Goal: Information Seeking & Learning: Learn about a topic

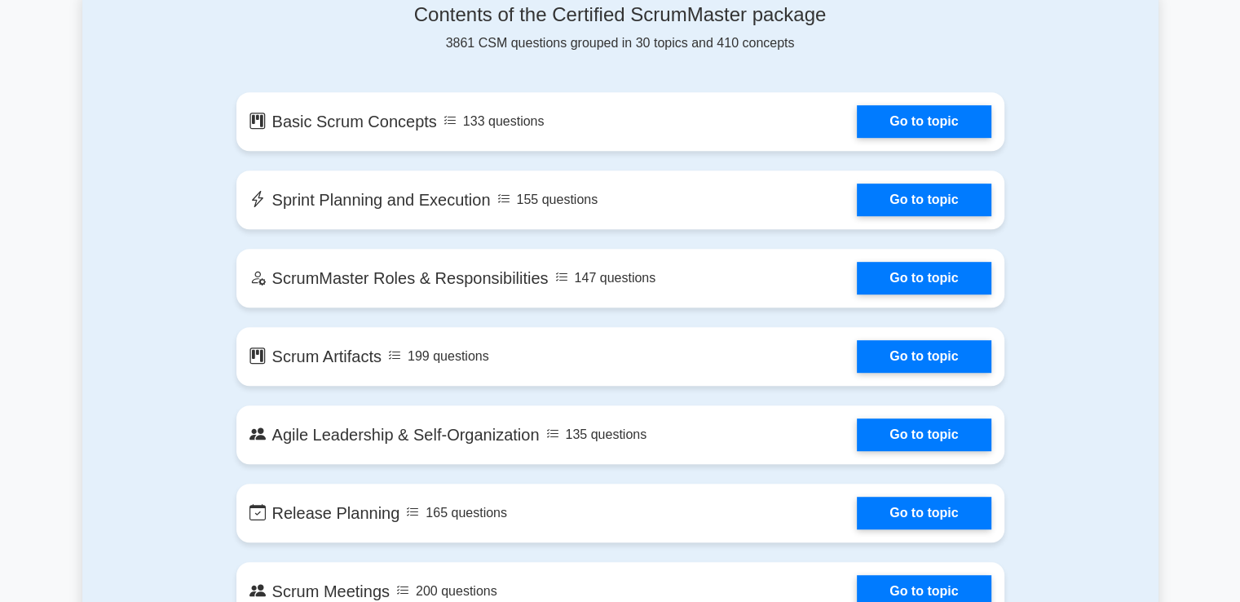
scroll to position [881, 0]
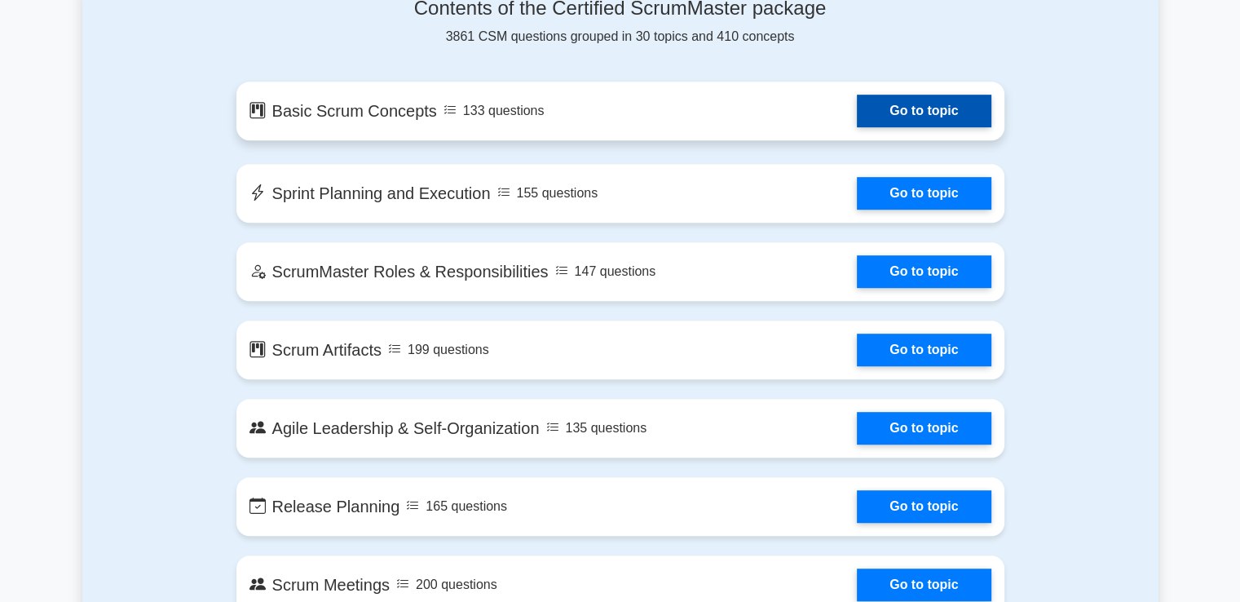
click at [885, 115] on link "Go to topic" at bounding box center [924, 111] width 134 height 33
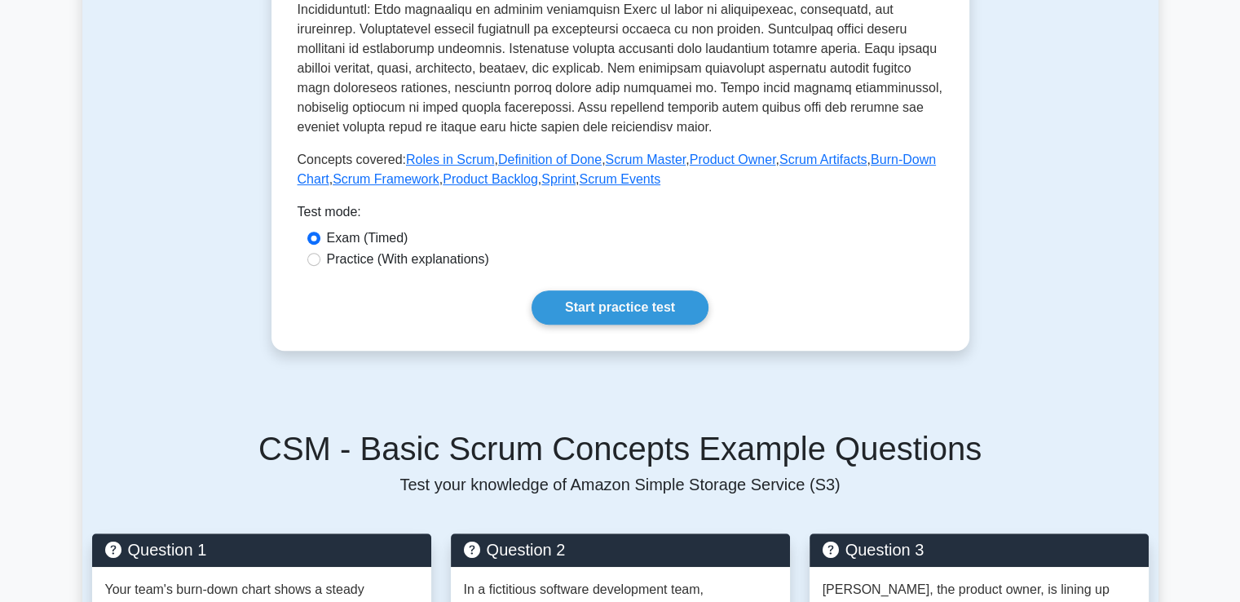
scroll to position [608, 0]
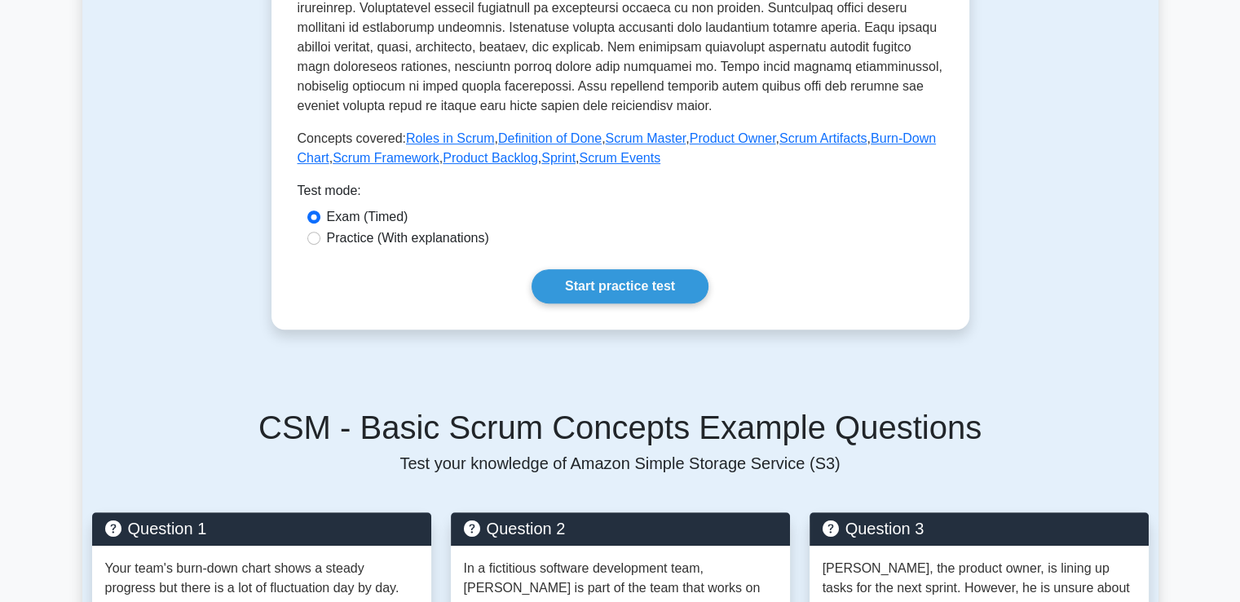
drag, startPoint x: 1244, startPoint y: 49, endPoint x: 1234, endPoint y: 196, distance: 147.1
click at [1234, 196] on html "Register ," at bounding box center [620, 580] width 1240 height 2376
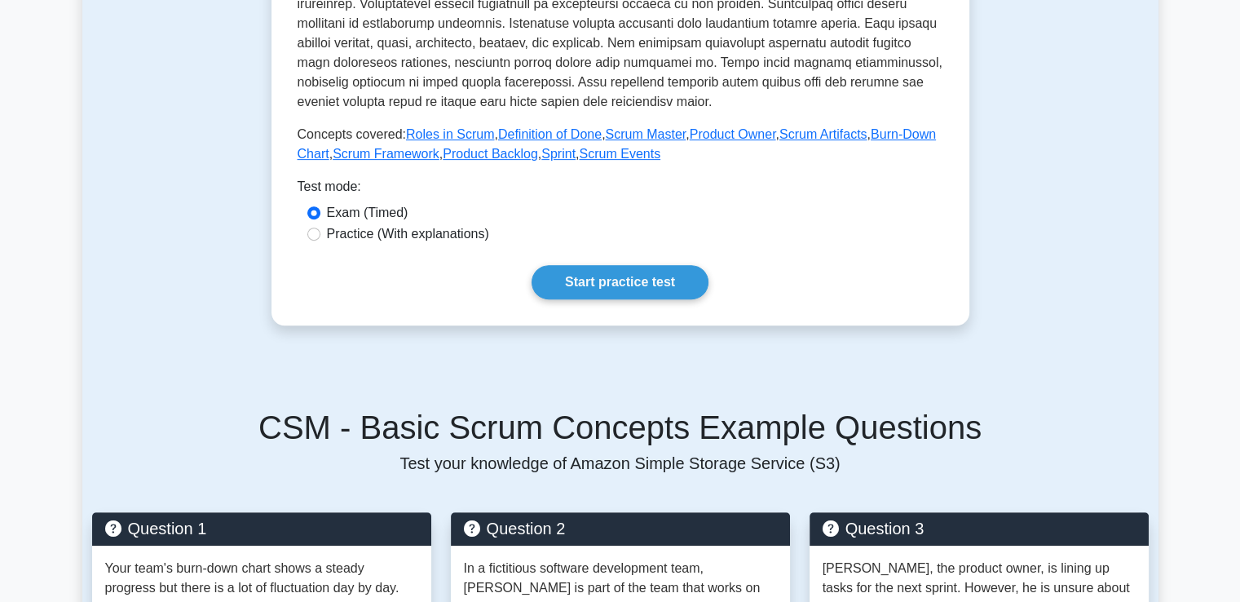
click at [338, 239] on label "Practice (With explanations)" at bounding box center [408, 234] width 162 height 20
click at [320, 239] on input "Practice (With explanations)" at bounding box center [313, 233] width 13 height 13
radio input "true"
click at [584, 284] on link "Start practice test" at bounding box center [620, 282] width 177 height 34
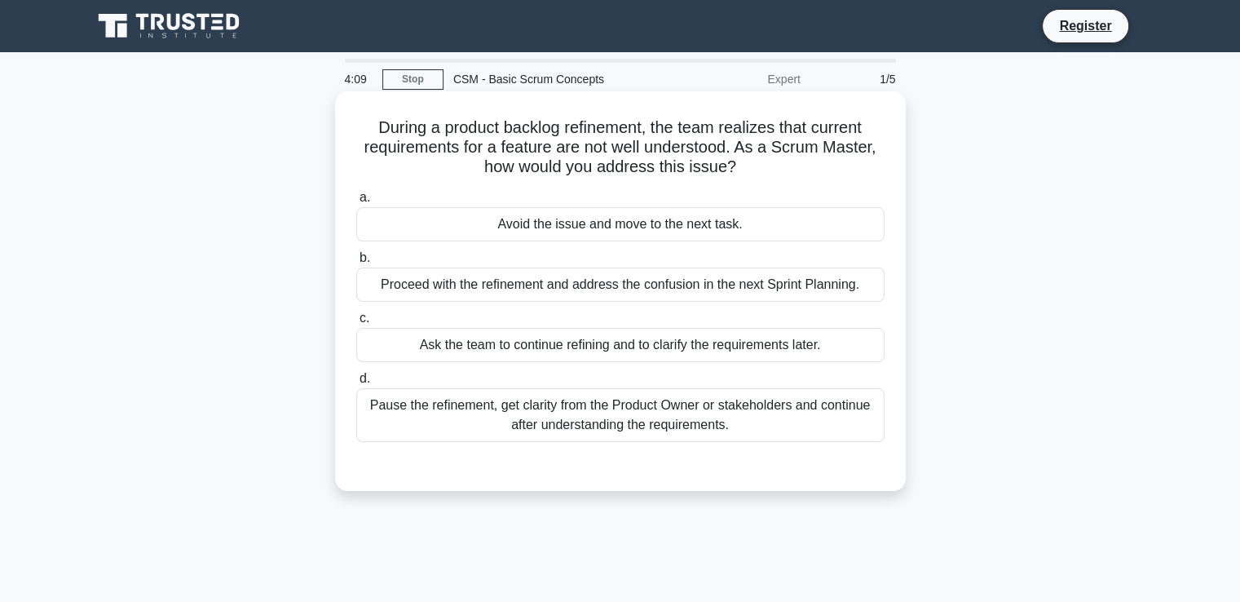
click at [545, 415] on div "Pause the refinement, get clarity from the Product Owner or stakeholders and co…" at bounding box center [620, 415] width 528 height 54
click at [356, 384] on input "d. Pause the refinement, get clarity from the Product Owner or stakeholders and…" at bounding box center [356, 378] width 0 height 11
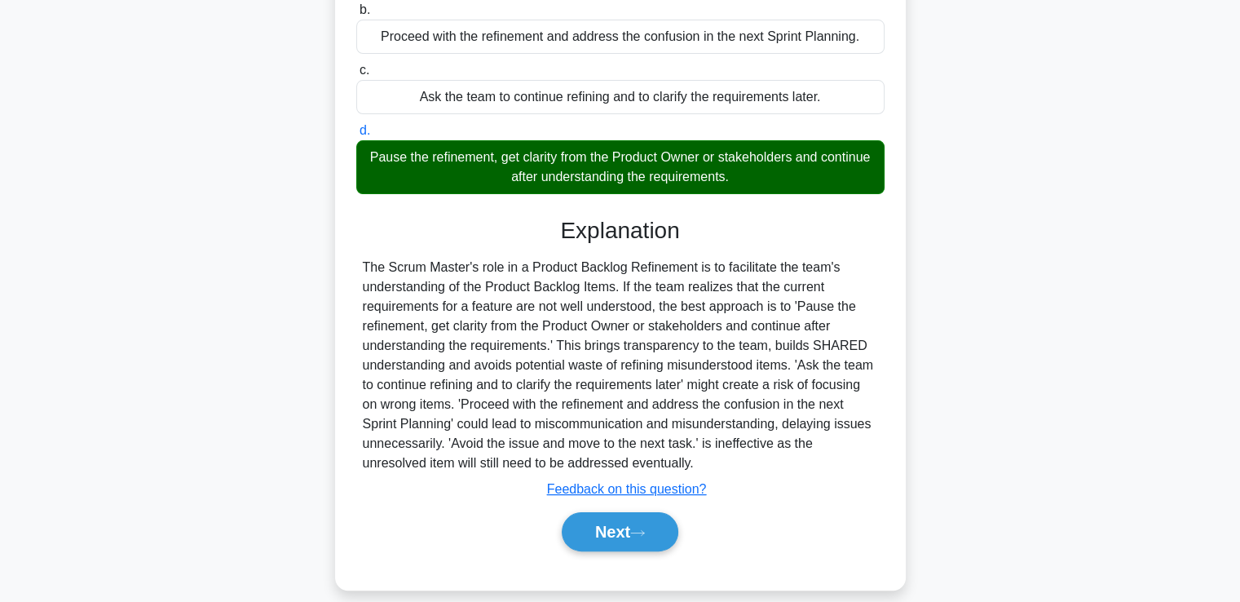
scroll to position [258, 0]
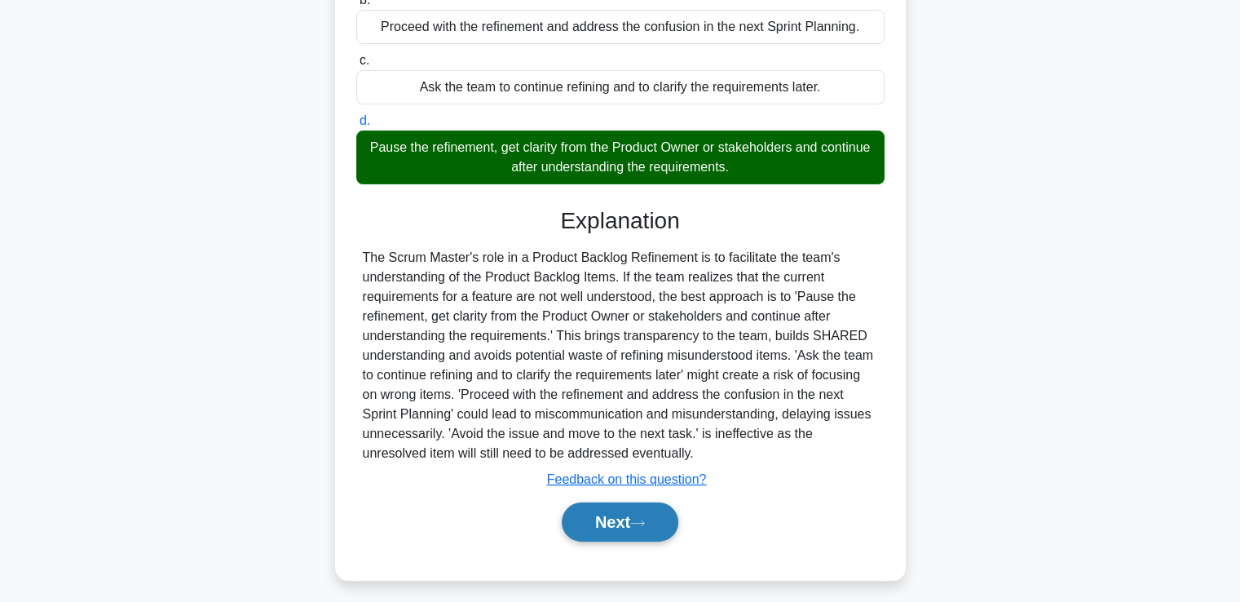
click at [594, 517] on button "Next" at bounding box center [620, 521] width 117 height 39
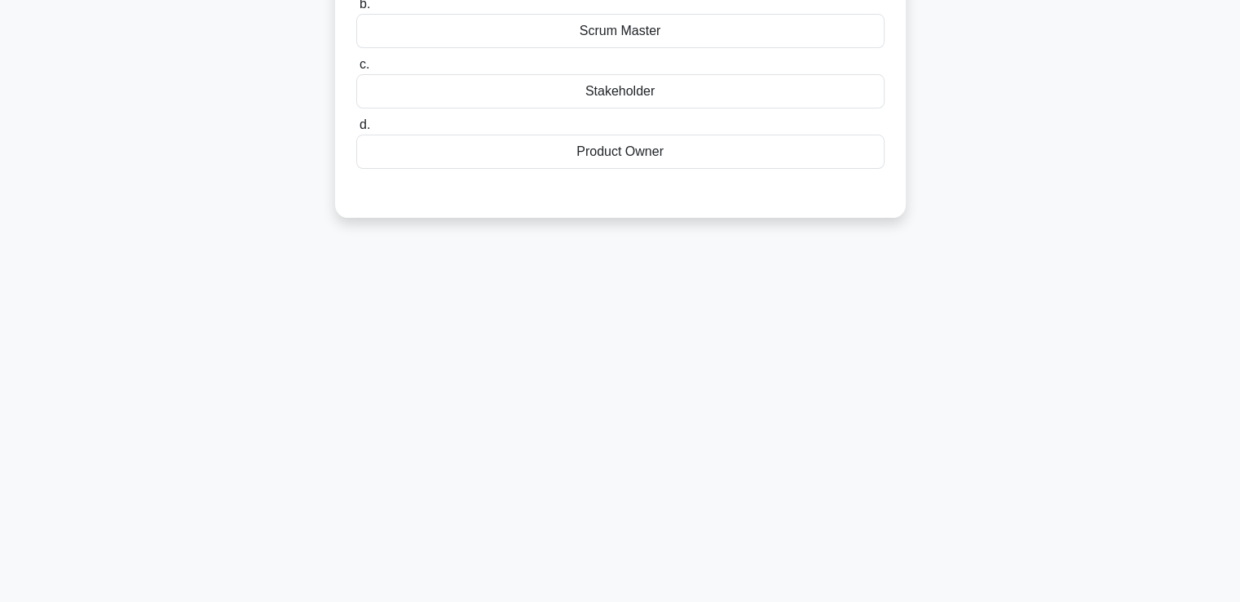
scroll to position [0, 0]
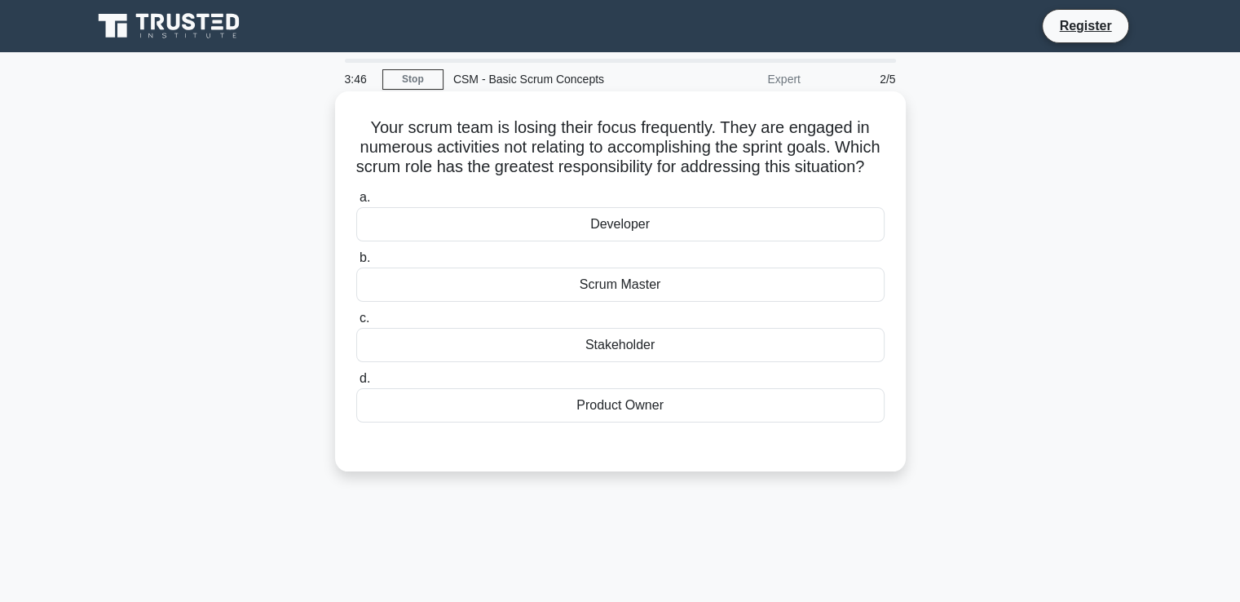
click at [558, 302] on div "Scrum Master" at bounding box center [620, 284] width 528 height 34
click at [356, 263] on input "b. Scrum Master" at bounding box center [356, 258] width 0 height 11
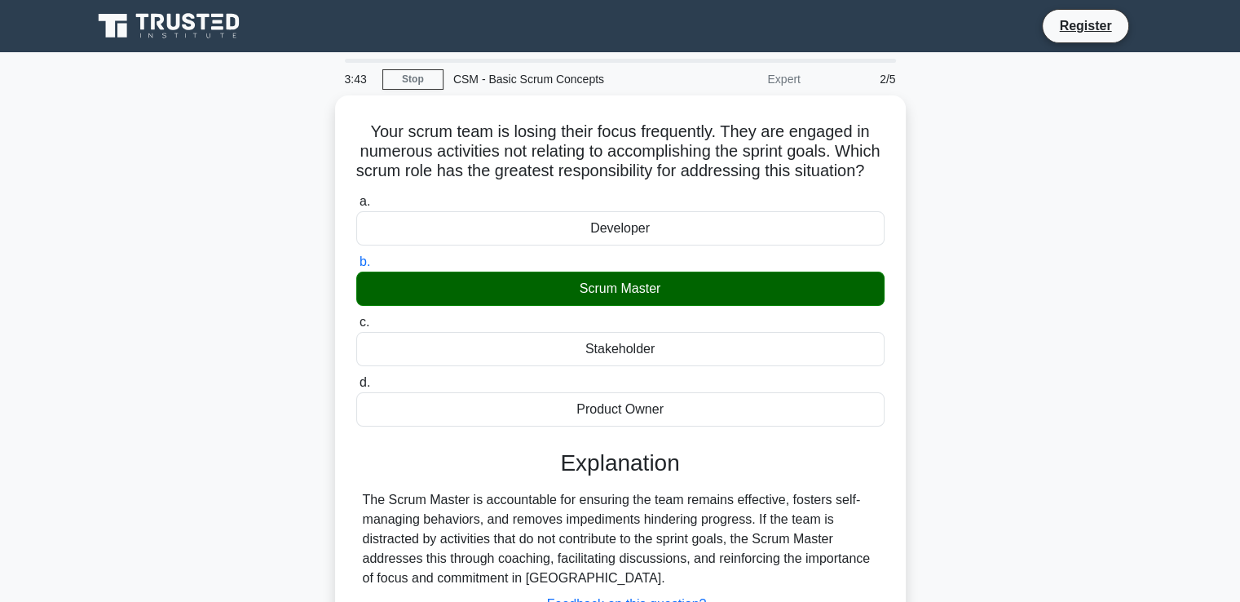
scroll to position [280, 0]
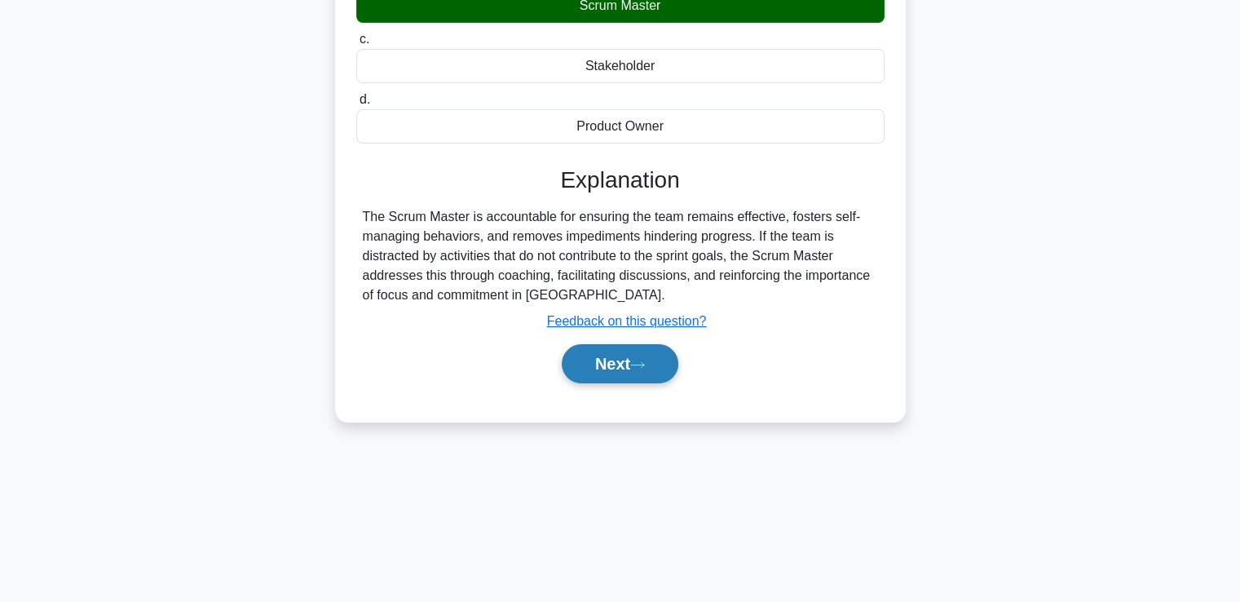
click at [584, 373] on button "Next" at bounding box center [620, 363] width 117 height 39
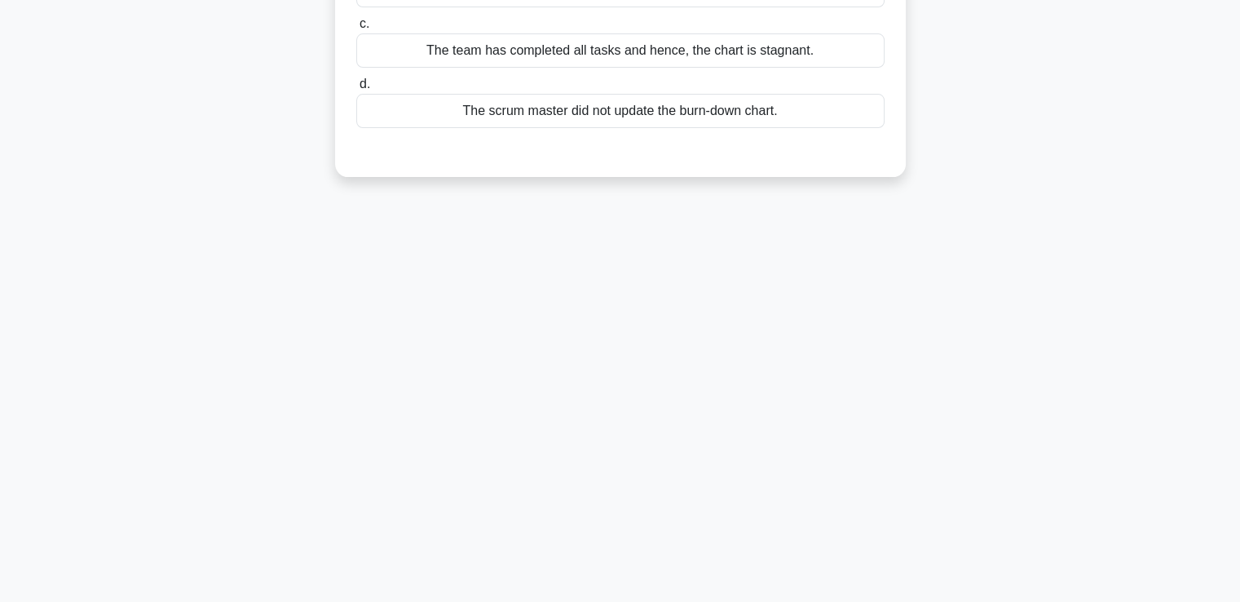
scroll to position [0, 0]
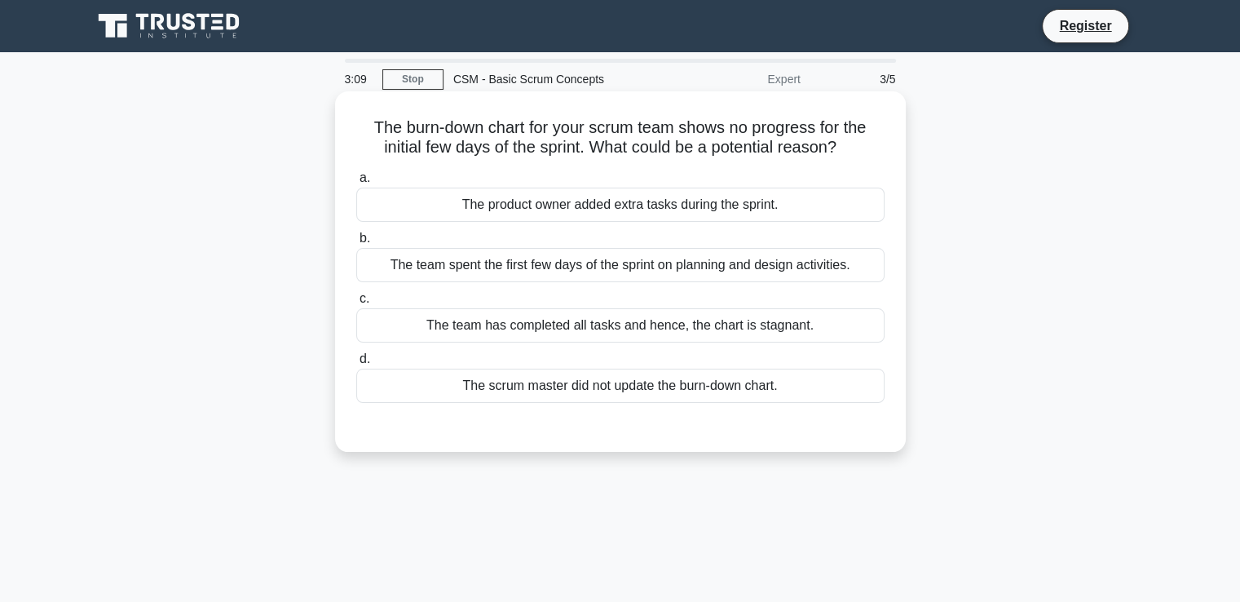
click at [534, 275] on div "The team spent the first few days of the sprint on planning and design activiti…" at bounding box center [620, 265] width 528 height 34
click at [356, 244] on input "b. The team spent the first few days of the sprint on planning and design activ…" at bounding box center [356, 238] width 0 height 11
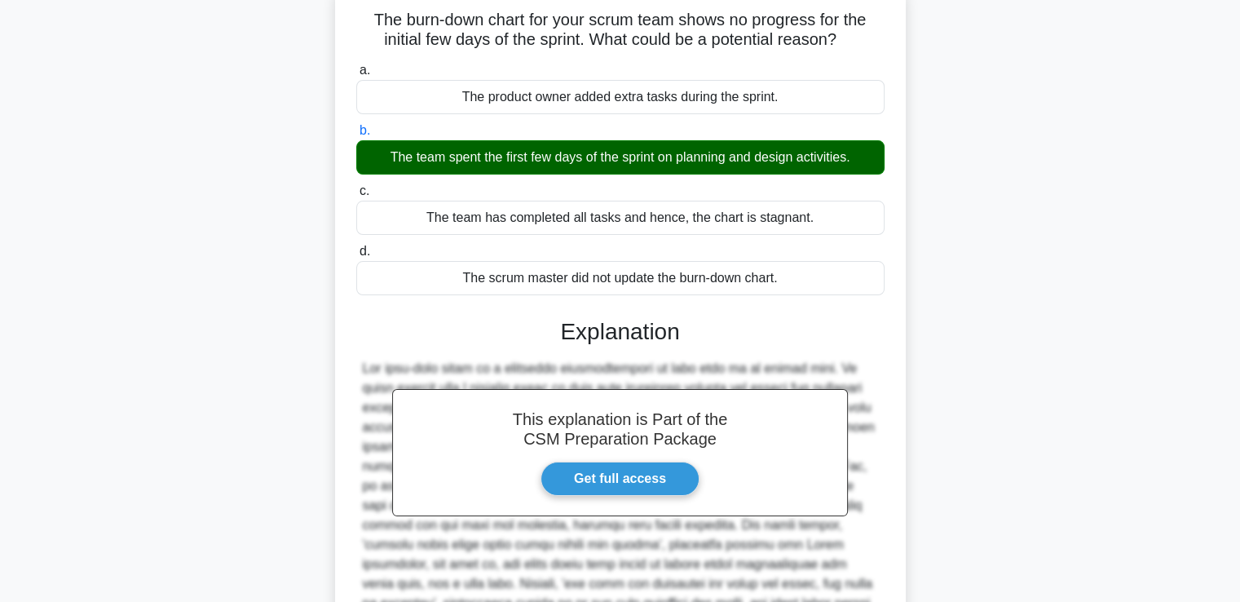
scroll to position [285, 0]
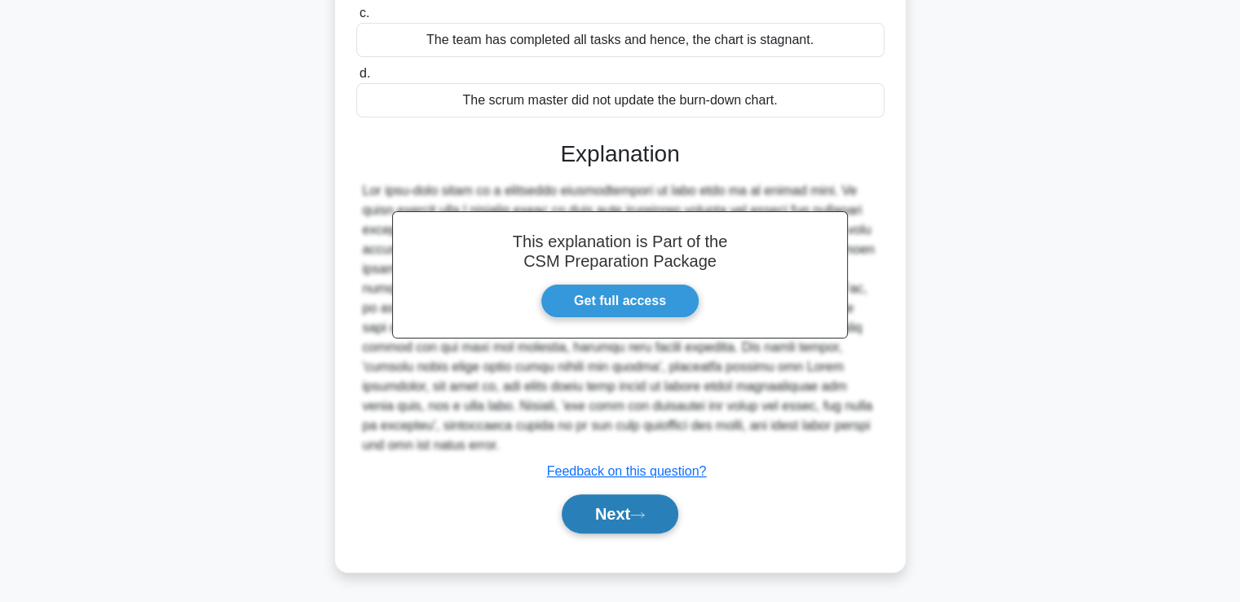
click at [594, 511] on button "Next" at bounding box center [620, 513] width 117 height 39
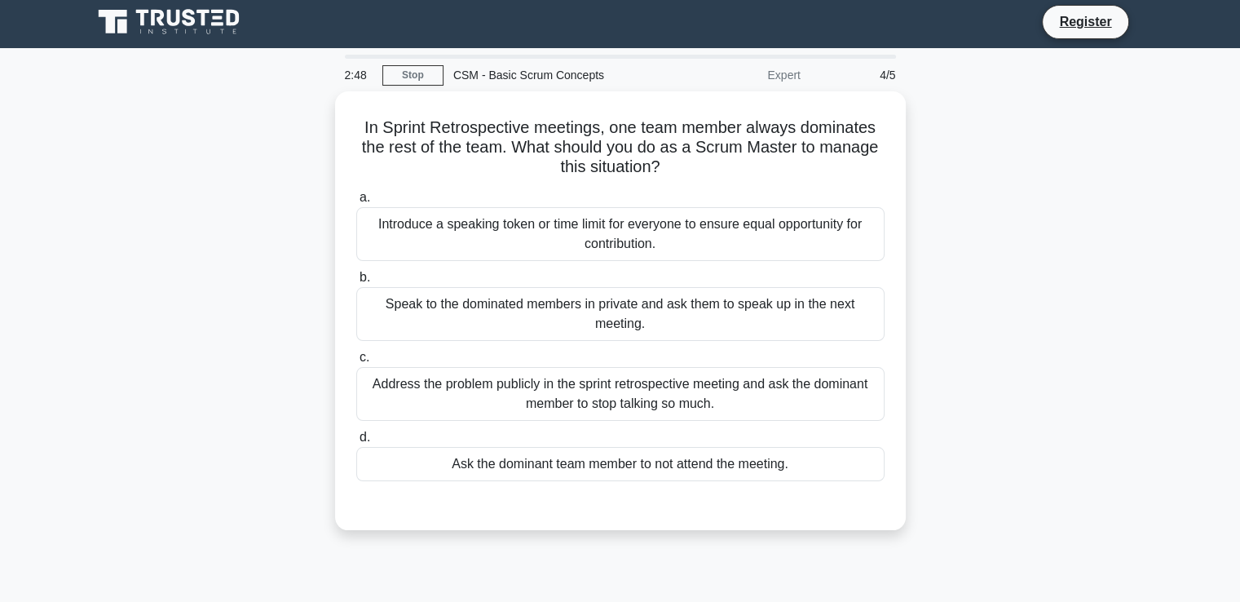
scroll to position [0, 0]
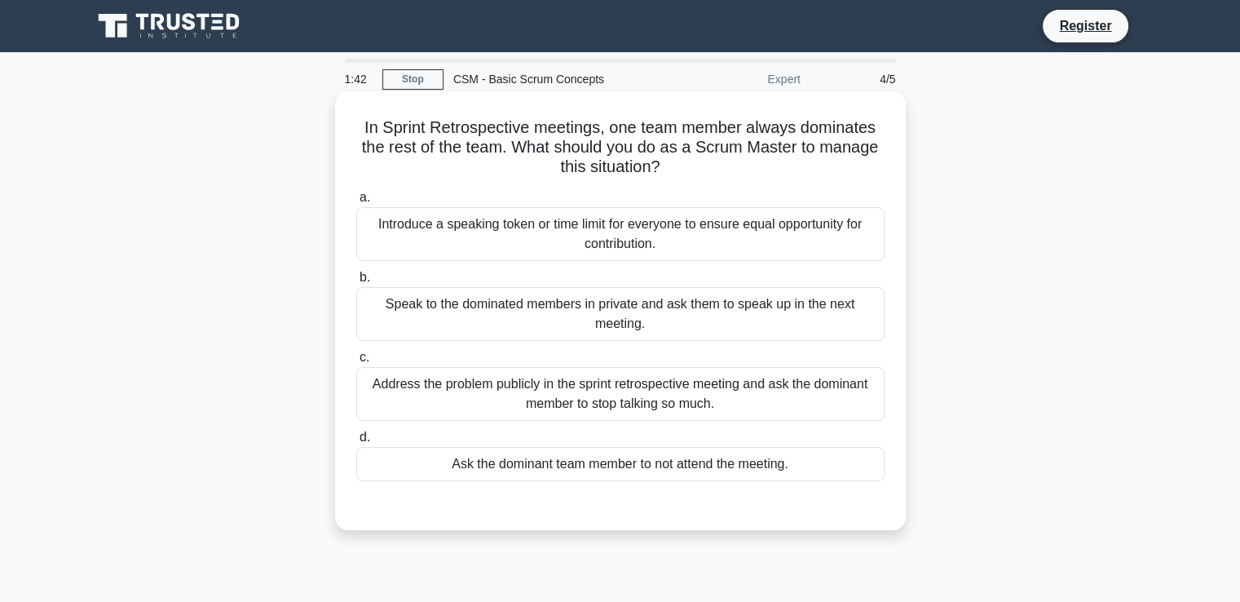
click at [590, 300] on div "Speak to the dominated members in private and ask them to speak up in the next …" at bounding box center [620, 314] width 528 height 54
click at [356, 283] on input "b. Speak to the dominated members in private and ask them to speak up in the ne…" at bounding box center [356, 277] width 0 height 11
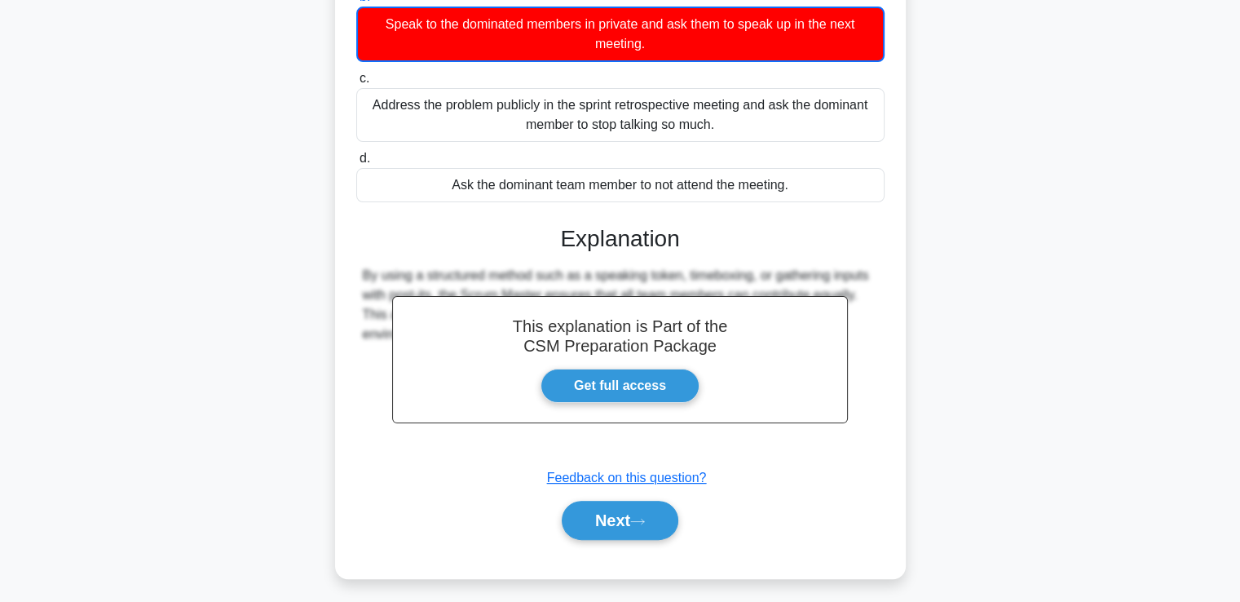
scroll to position [287, 0]
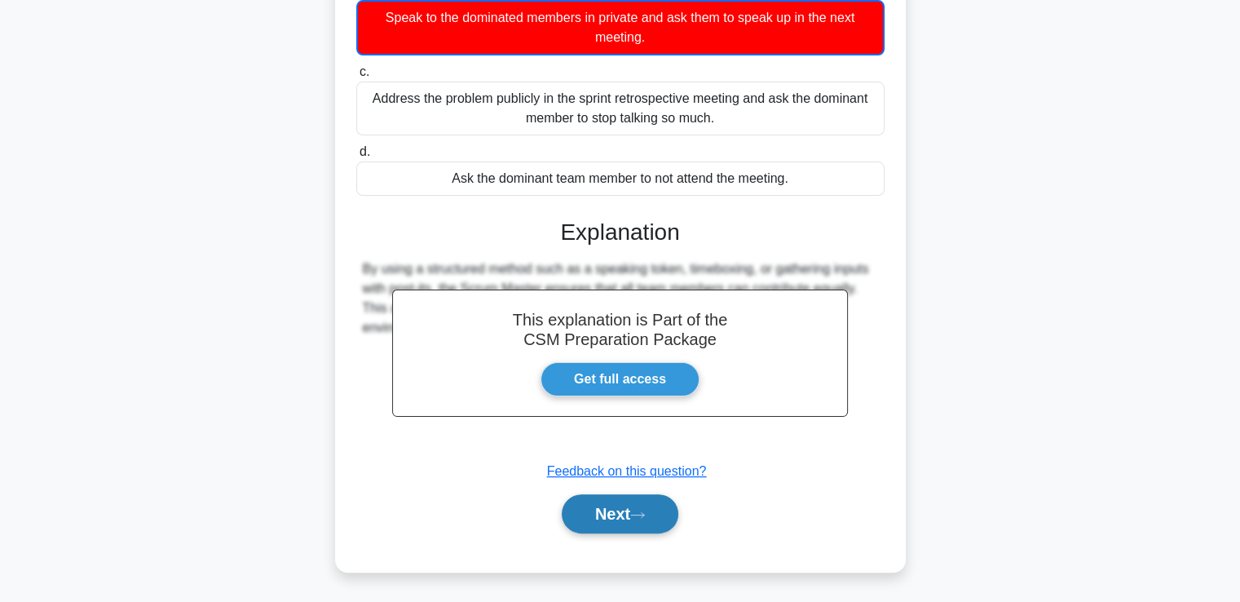
click at [597, 519] on button "Next" at bounding box center [620, 513] width 117 height 39
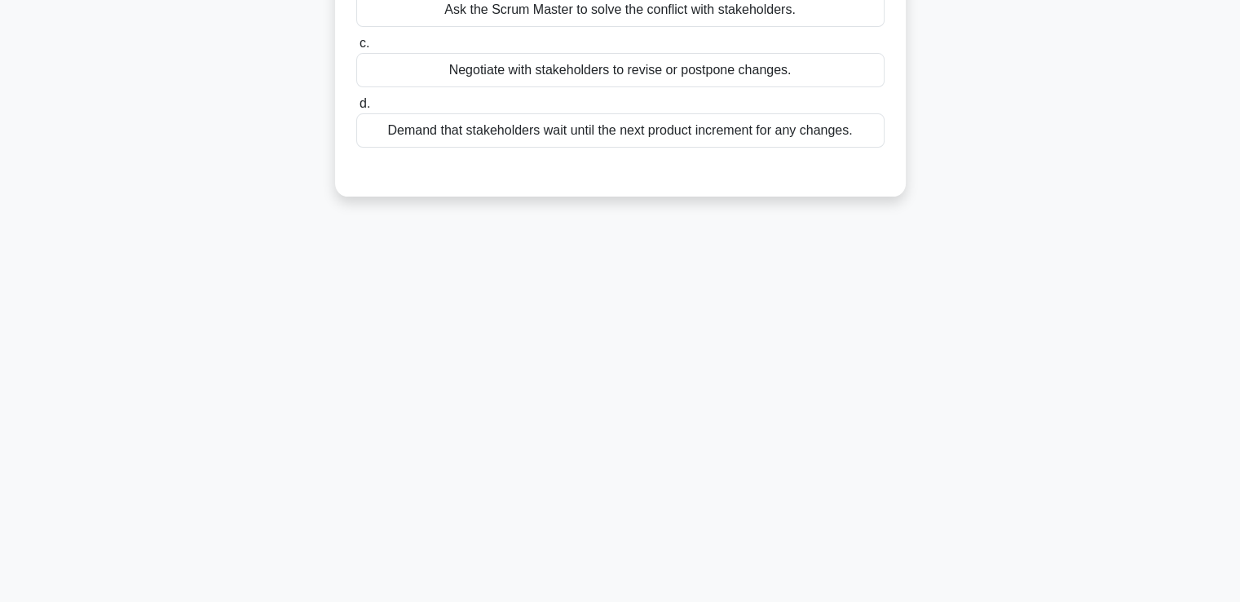
scroll to position [0, 0]
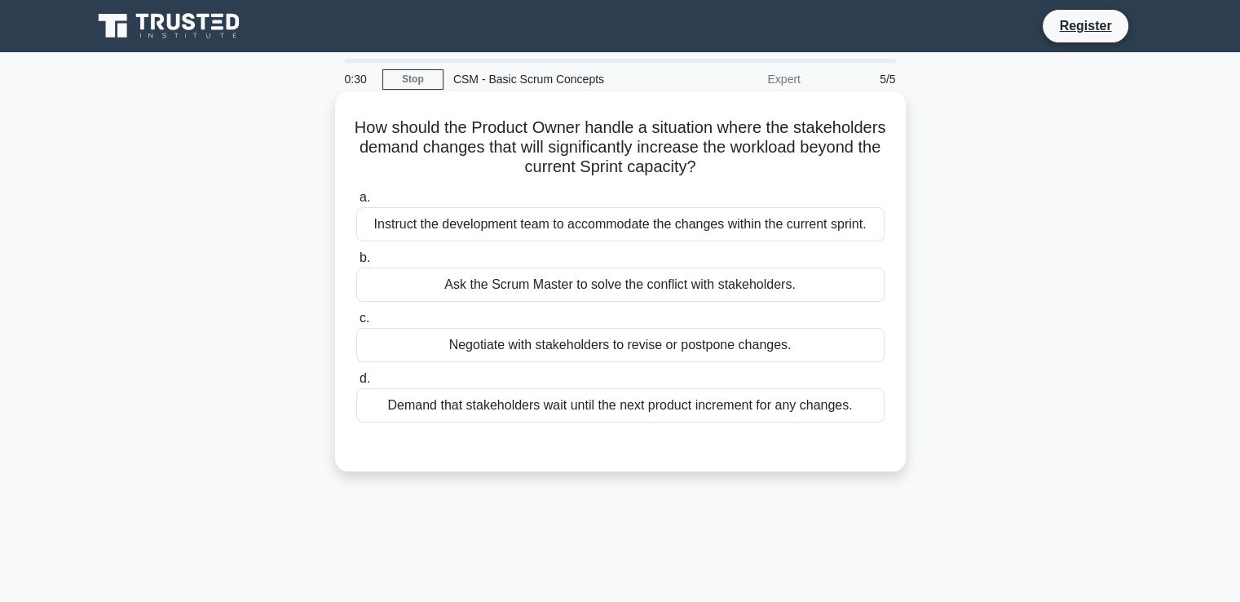
click at [620, 340] on div "Negotiate with stakeholders to revise or postpone changes." at bounding box center [620, 345] width 528 height 34
click at [356, 324] on input "c. Negotiate with stakeholders to revise or postpone changes." at bounding box center [356, 318] width 0 height 11
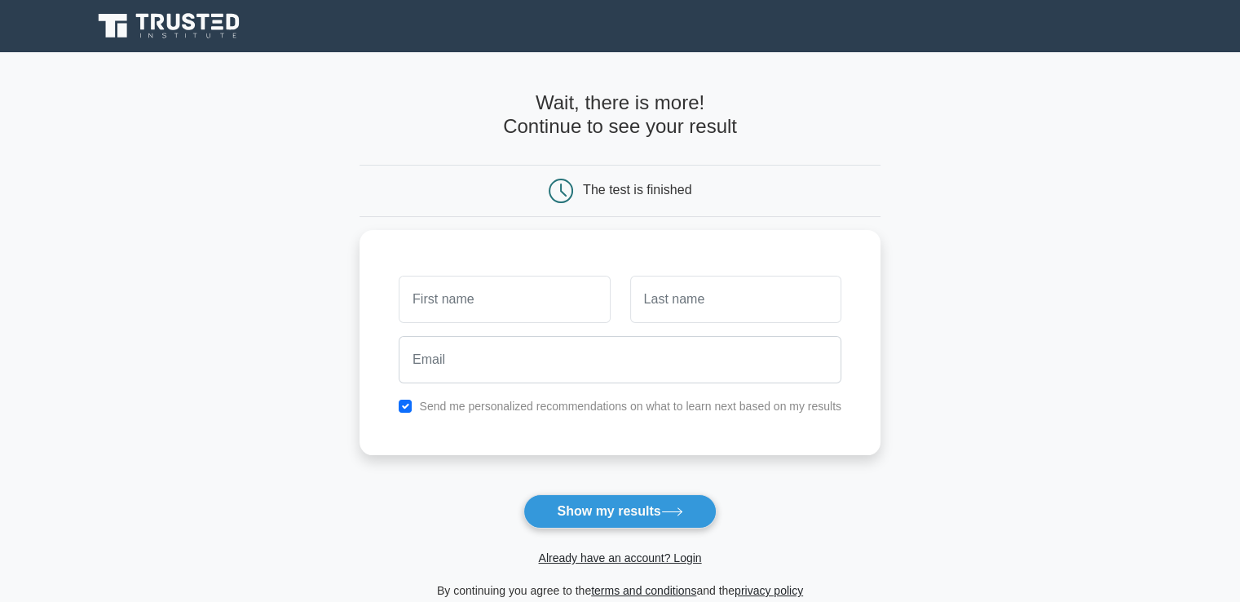
click at [577, 529] on div "Already have an account? Login" at bounding box center [620, 547] width 521 height 39
click at [567, 510] on button "Show my results" at bounding box center [619, 511] width 192 height 34
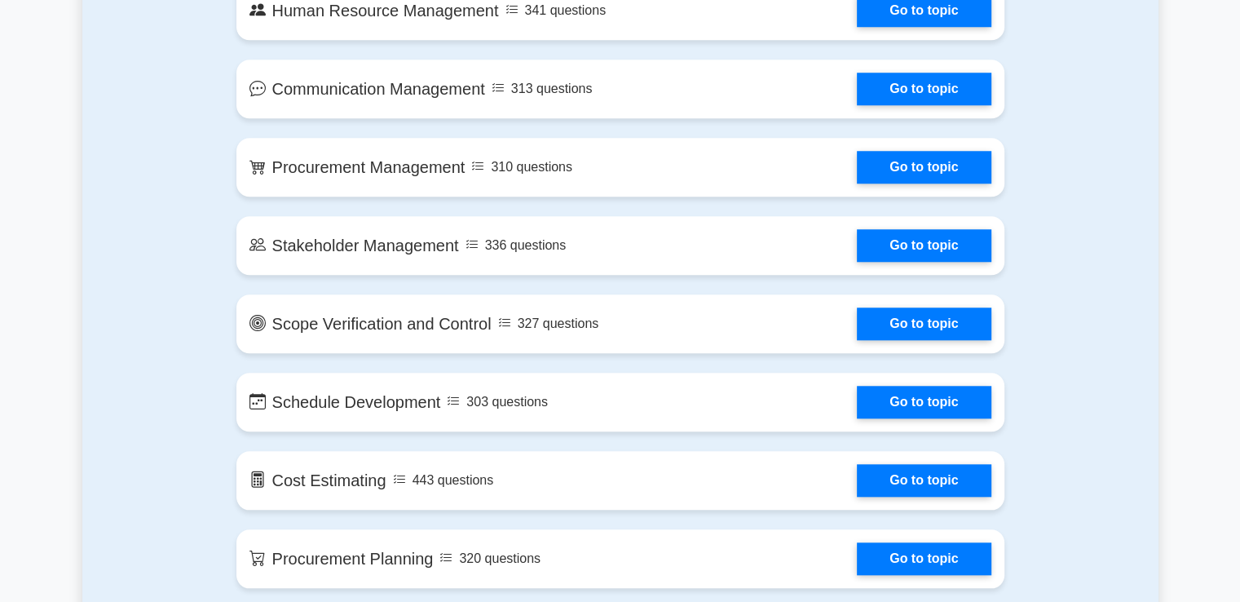
scroll to position [131, 0]
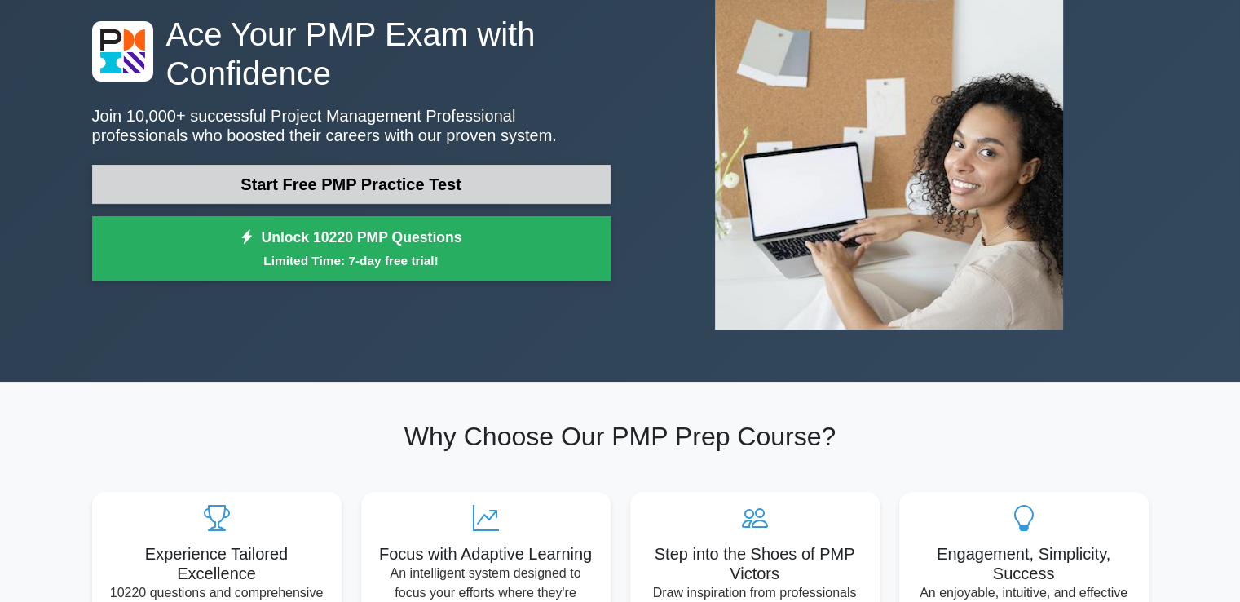
click at [364, 190] on link "Start Free PMP Practice Test" at bounding box center [351, 184] width 519 height 39
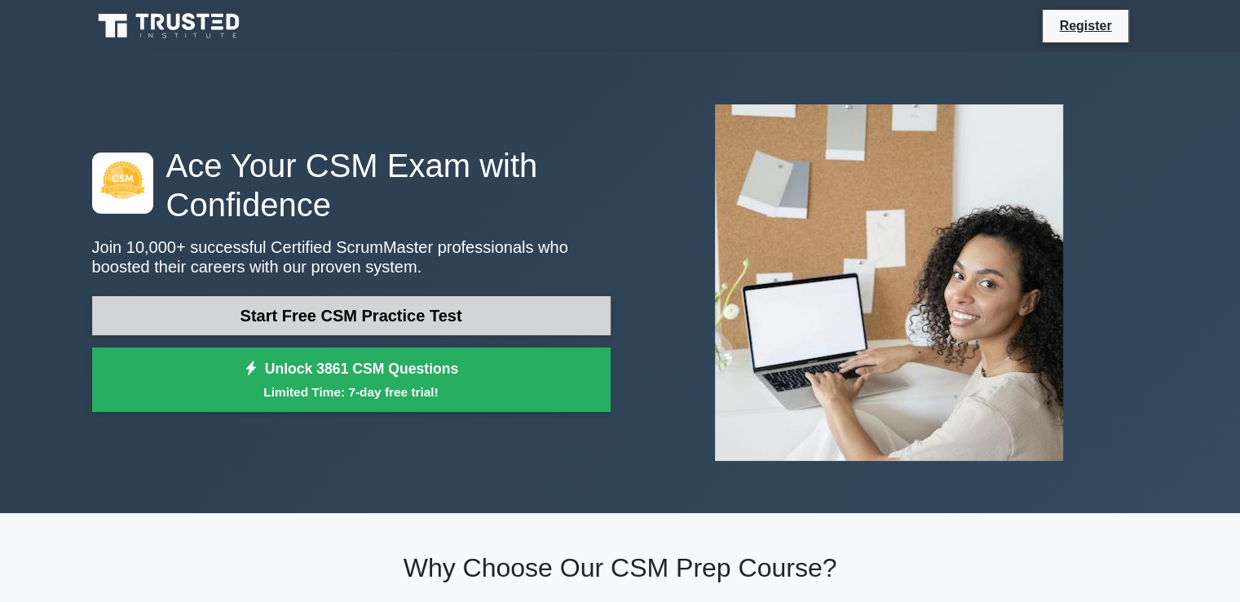
click at [377, 320] on link "Start Free CSM Practice Test" at bounding box center [351, 315] width 519 height 39
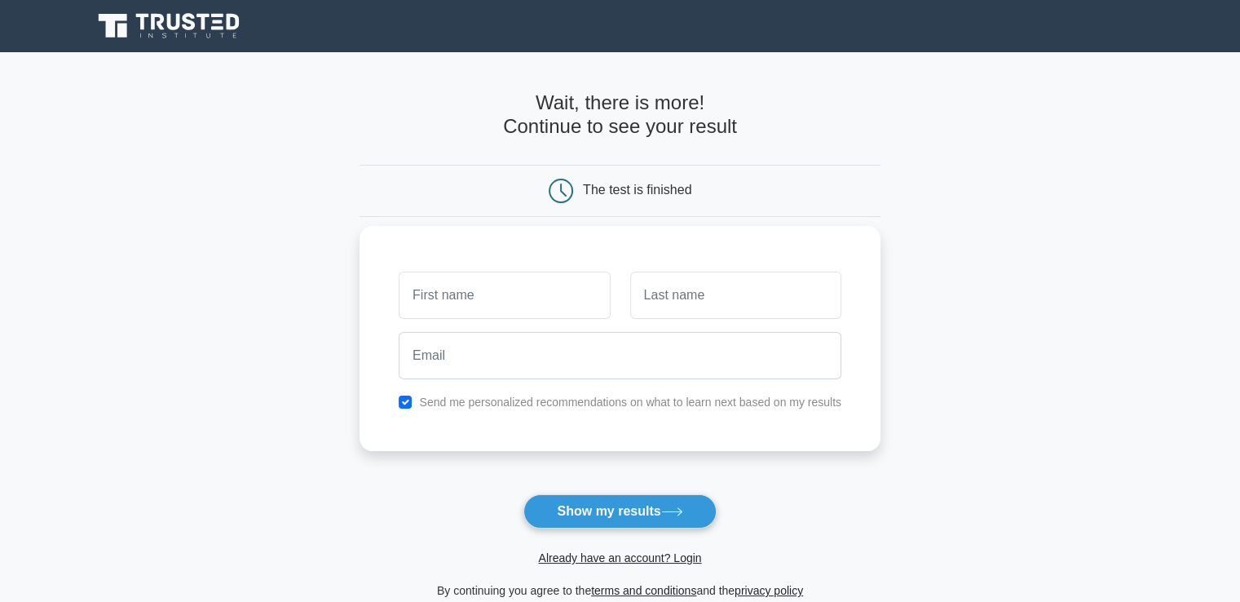
click at [482, 288] on input "text" at bounding box center [504, 294] width 211 height 47
type input "[PERSON_NAME]"
type input "M"
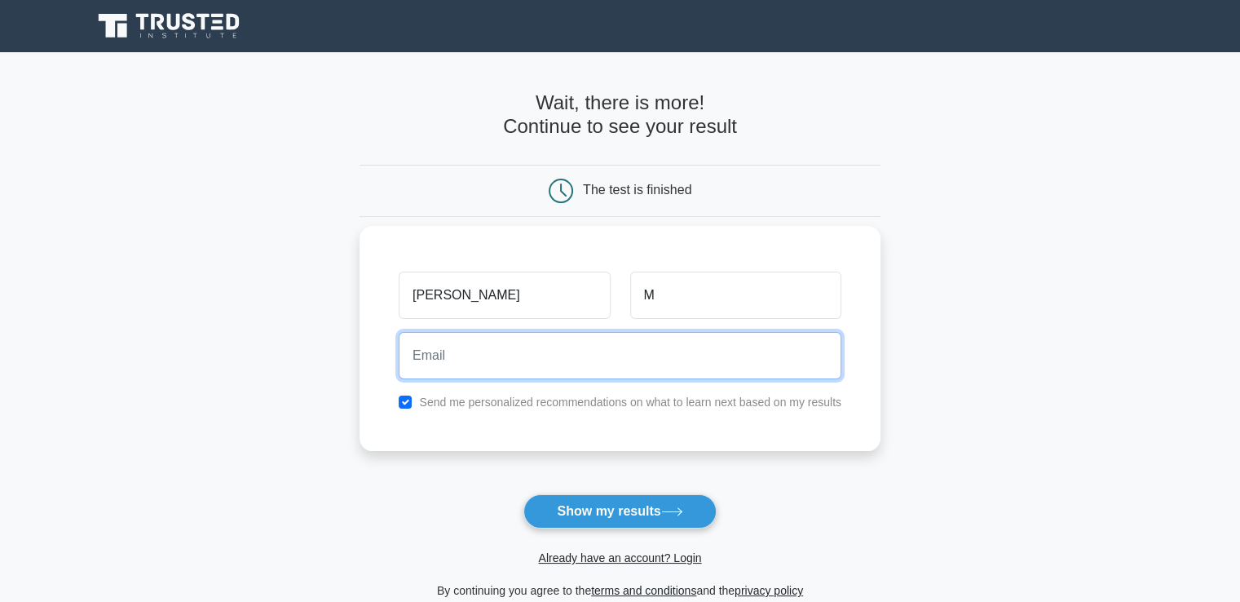
click at [470, 369] on input "email" at bounding box center [620, 355] width 443 height 47
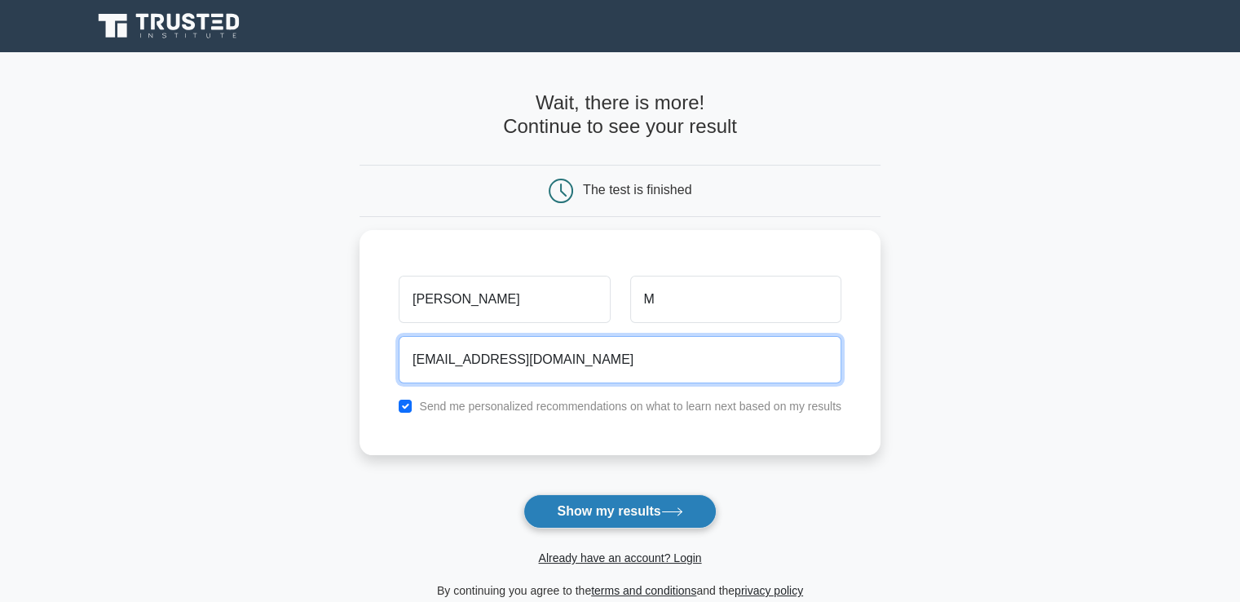
type input "[EMAIL_ADDRESS][DOMAIN_NAME]"
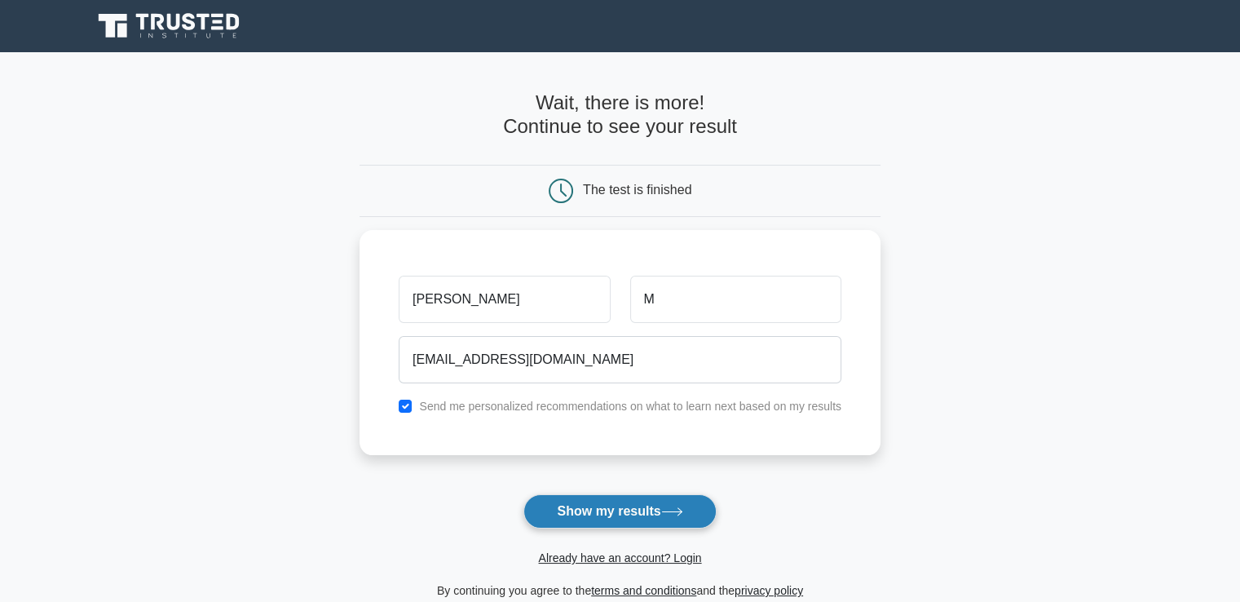
click at [572, 524] on button "Show my results" at bounding box center [619, 511] width 192 height 34
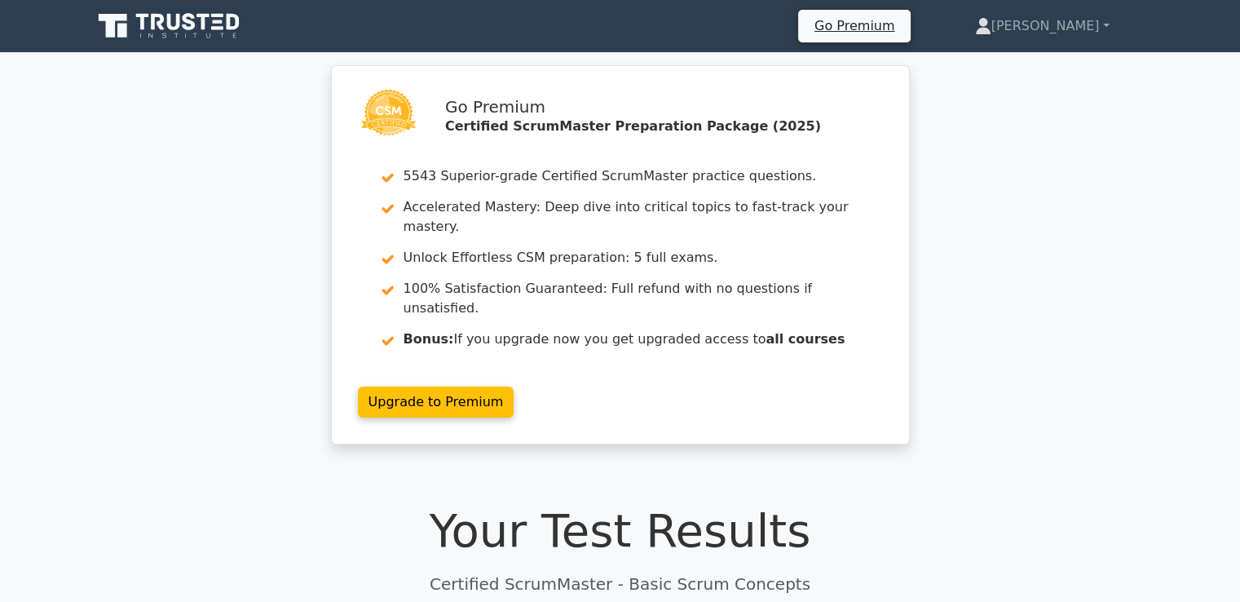
click at [1053, 227] on div "Go Premium Certified ScrumMaster Preparation Package (2025) 5543 Superior-grade…" at bounding box center [620, 264] width 1240 height 399
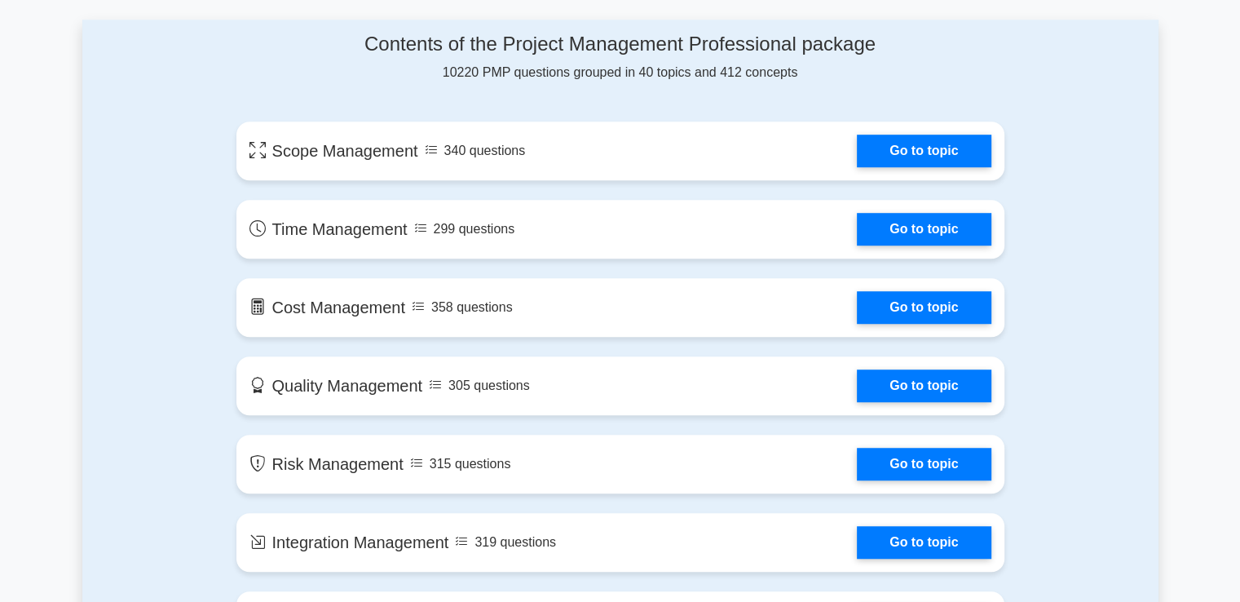
scroll to position [1059, 0]
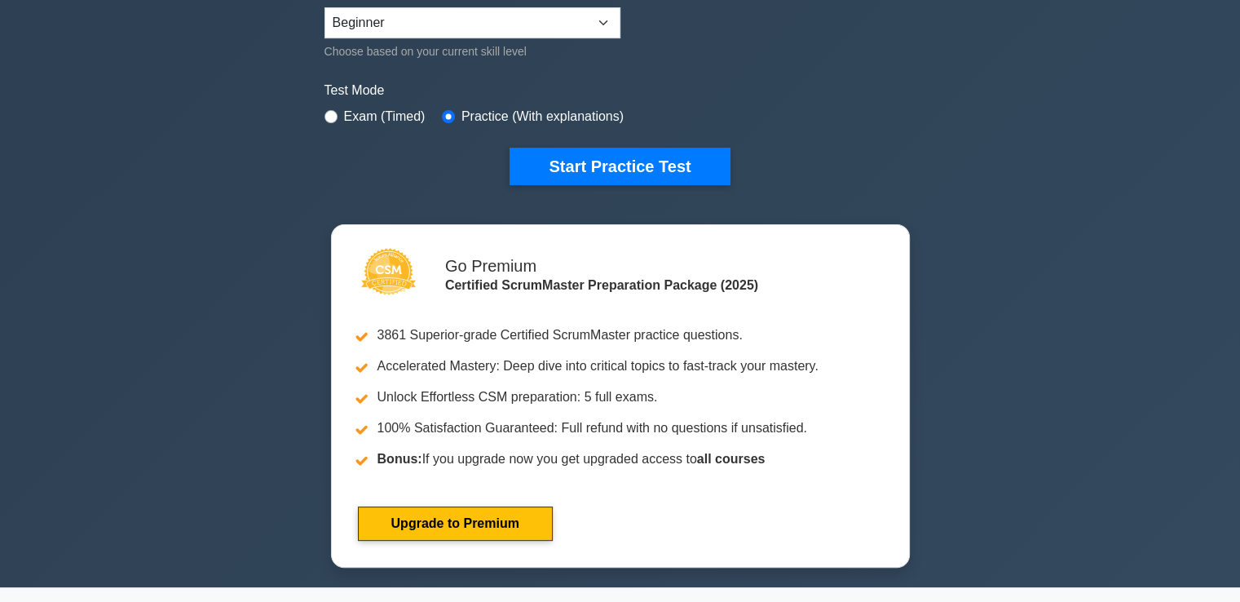
scroll to position [474, 0]
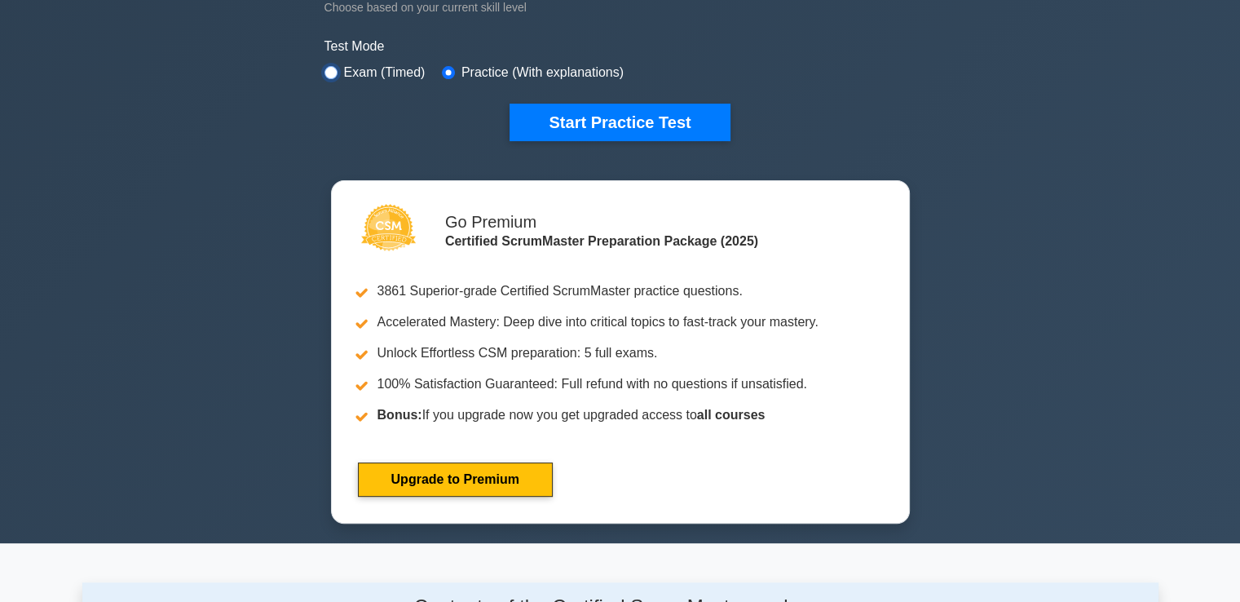
click at [331, 67] on input "radio" at bounding box center [330, 72] width 13 height 13
radio input "true"
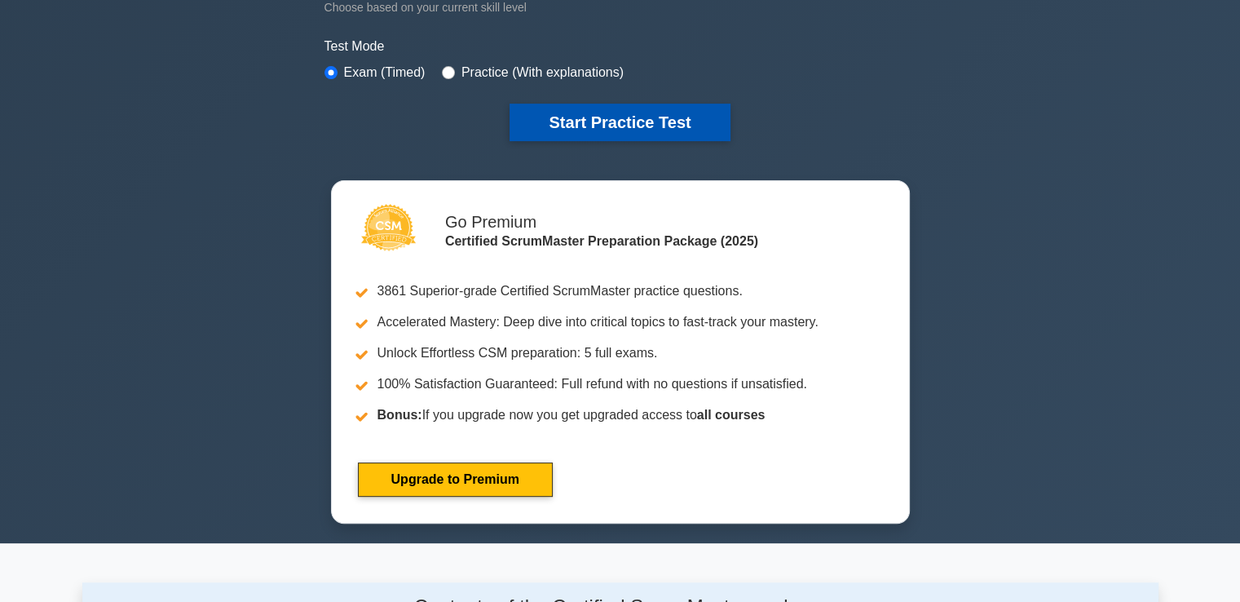
click at [550, 113] on button "Start Practice Test" at bounding box center [620, 123] width 220 height 38
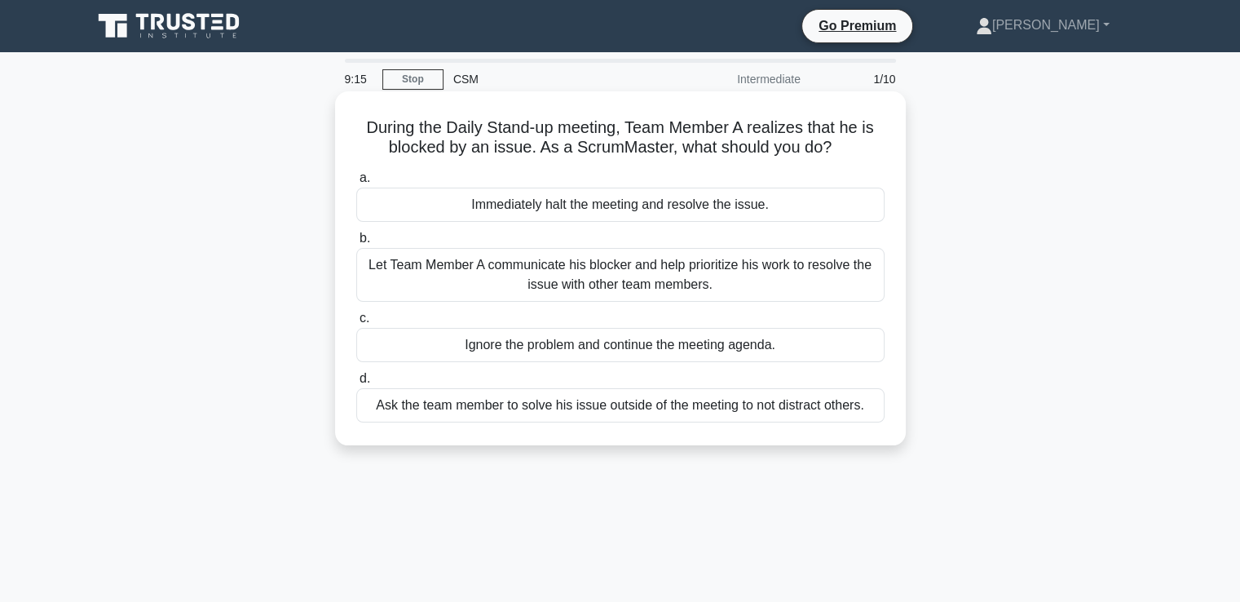
click at [506, 419] on div "Ask the team member to solve his issue outside of the meeting to not distract o…" at bounding box center [620, 405] width 528 height 34
click at [356, 384] on input "d. Ask the team member to solve his issue outside of the meeting to not distrac…" at bounding box center [356, 378] width 0 height 11
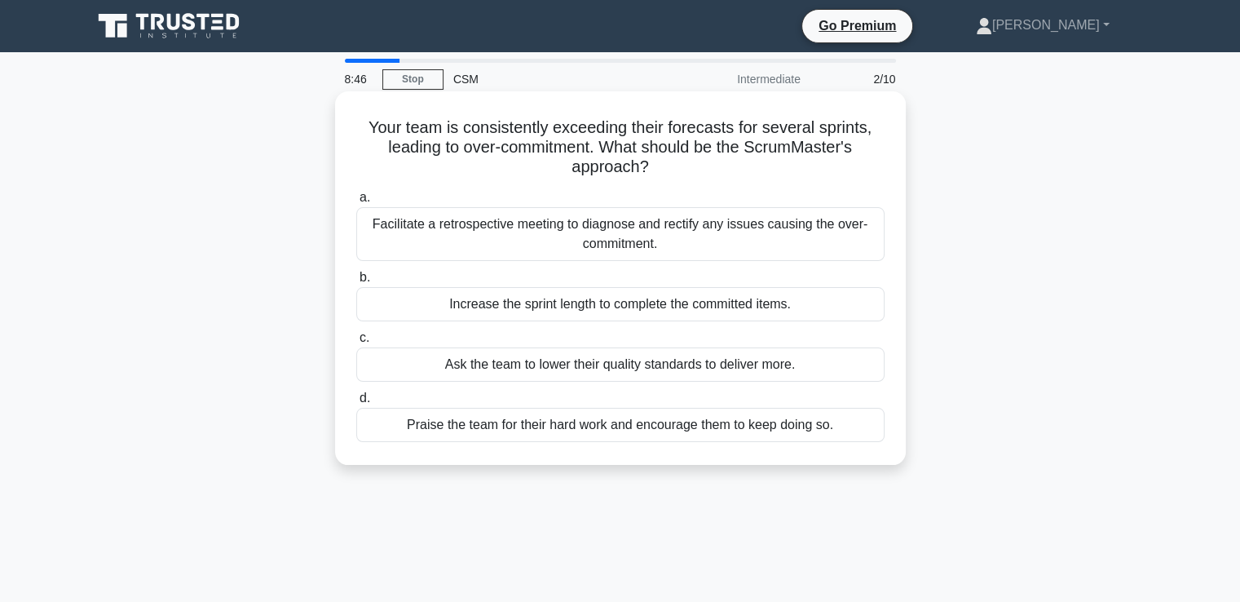
click at [564, 236] on div "Facilitate a retrospective meeting to diagnose and rectify any issues causing t…" at bounding box center [620, 234] width 528 height 54
click at [356, 203] on input "a. Facilitate a retrospective meeting to diagnose and rectify any issues causin…" at bounding box center [356, 197] width 0 height 11
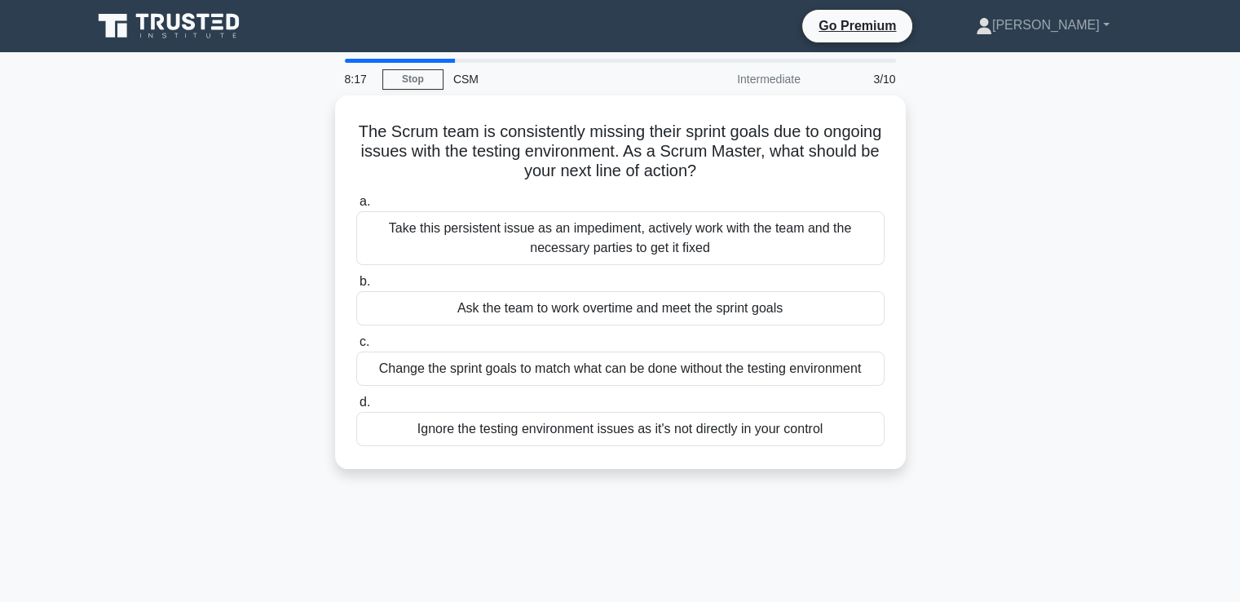
click at [564, 236] on div "Take this persistent issue as an impediment, actively work with the team and th…" at bounding box center [620, 238] width 528 height 54
click at [356, 207] on input "a. Take this persistent issue as an impediment, actively work with the team and…" at bounding box center [356, 201] width 0 height 11
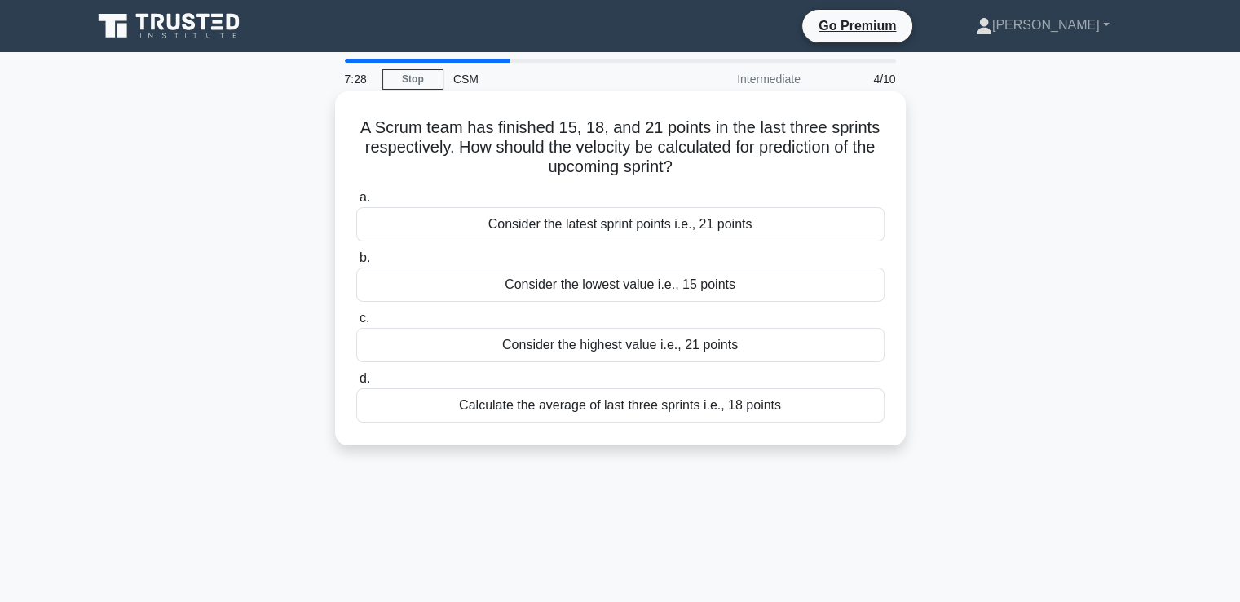
click at [643, 404] on div "Calculate the average of last three sprints i.e., 18 points" at bounding box center [620, 405] width 528 height 34
click at [356, 384] on input "d. Calculate the average of last three sprints i.e., 18 points" at bounding box center [356, 378] width 0 height 11
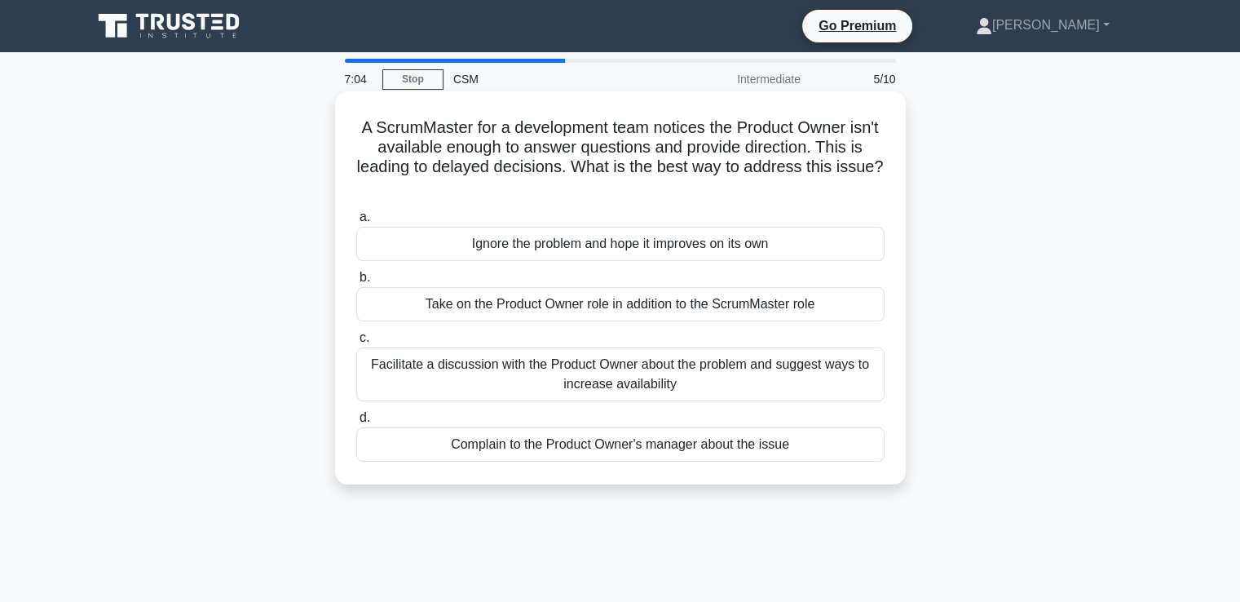
click at [602, 300] on div "Take on the Product Owner role in addition to the ScrumMaster role" at bounding box center [620, 304] width 528 height 34
click at [356, 283] on input "b. Take on the Product Owner role in addition to the ScrumMaster role" at bounding box center [356, 277] width 0 height 11
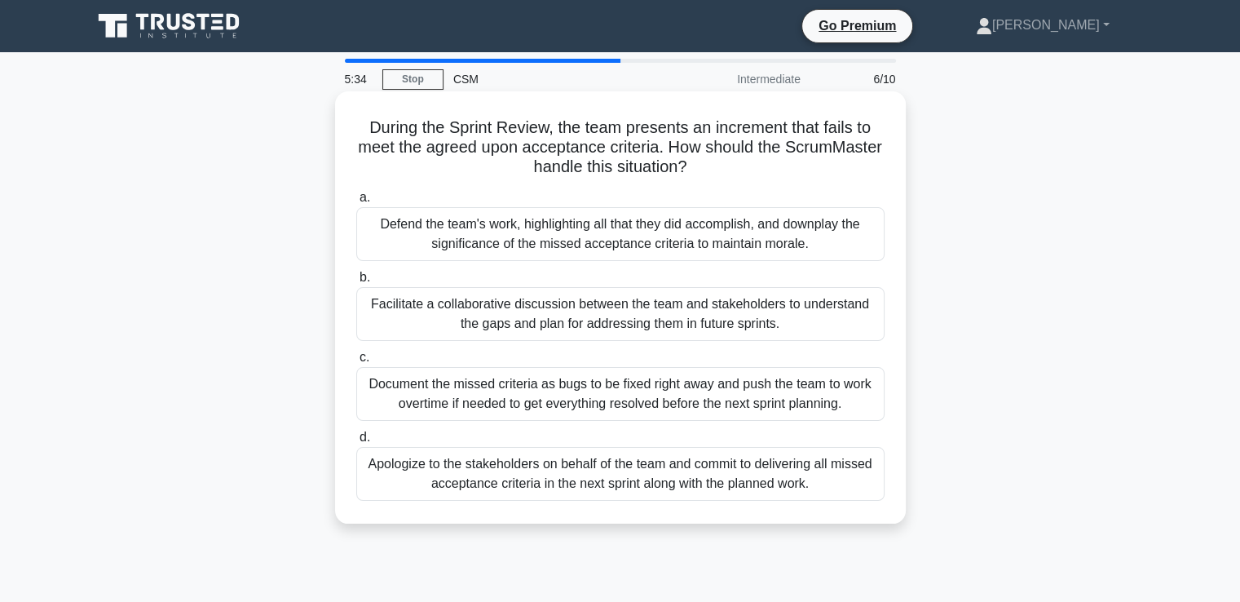
click at [477, 477] on div "Apologize to the stakeholders on behalf of the team and commit to delivering al…" at bounding box center [620, 474] width 528 height 54
click at [356, 443] on input "d. Apologize to the stakeholders on behalf of the team and commit to delivering…" at bounding box center [356, 437] width 0 height 11
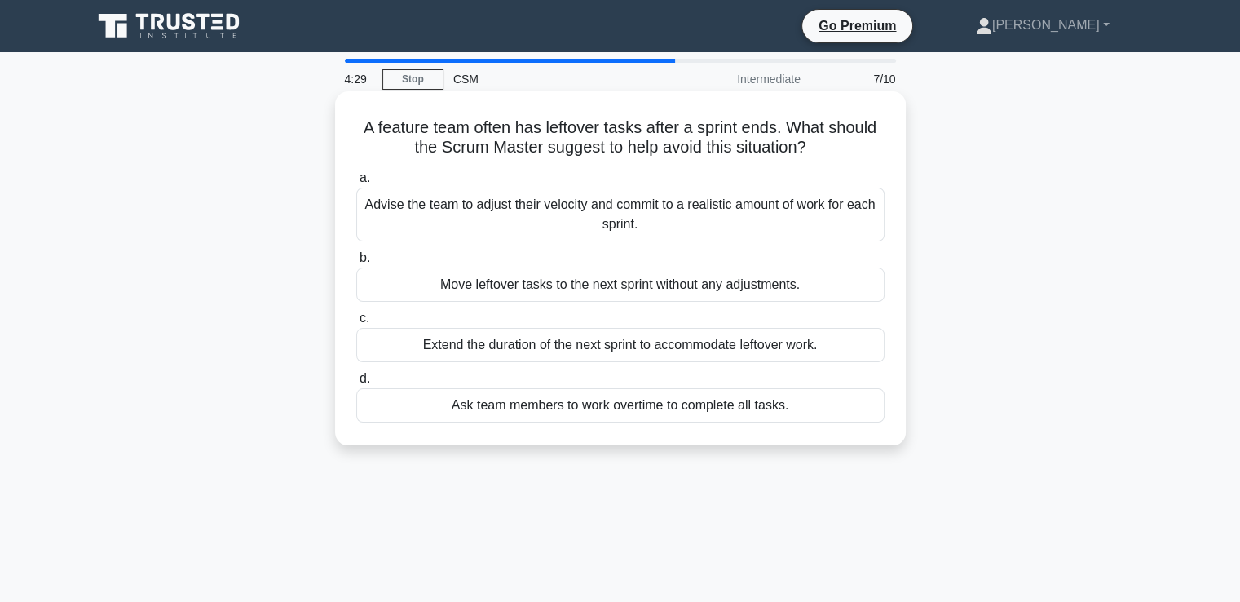
click at [627, 201] on div "Advise the team to adjust their velocity and commit to a realistic amount of wo…" at bounding box center [620, 215] width 528 height 54
click at [356, 183] on input "a. Advise the team to adjust their velocity and commit to a realistic amount of…" at bounding box center [356, 178] width 0 height 11
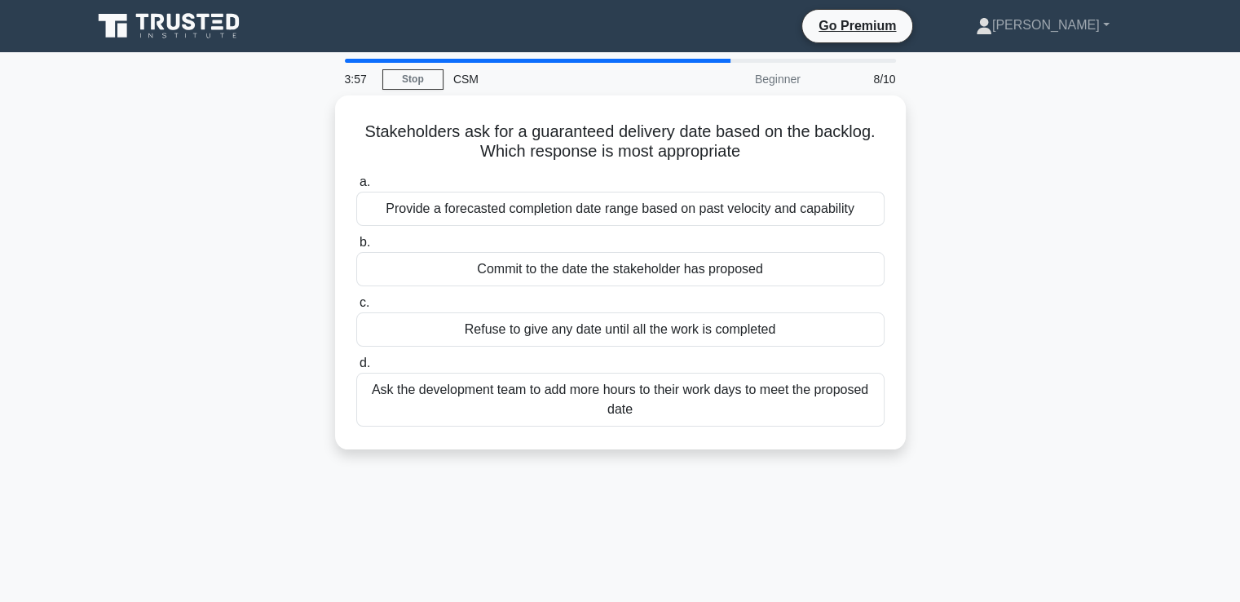
click at [627, 201] on div "Provide a forecasted completion date range based on past velocity and capability" at bounding box center [620, 209] width 528 height 34
click at [356, 188] on input "a. Provide a forecasted completion date range based on past velocity and capabi…" at bounding box center [356, 182] width 0 height 11
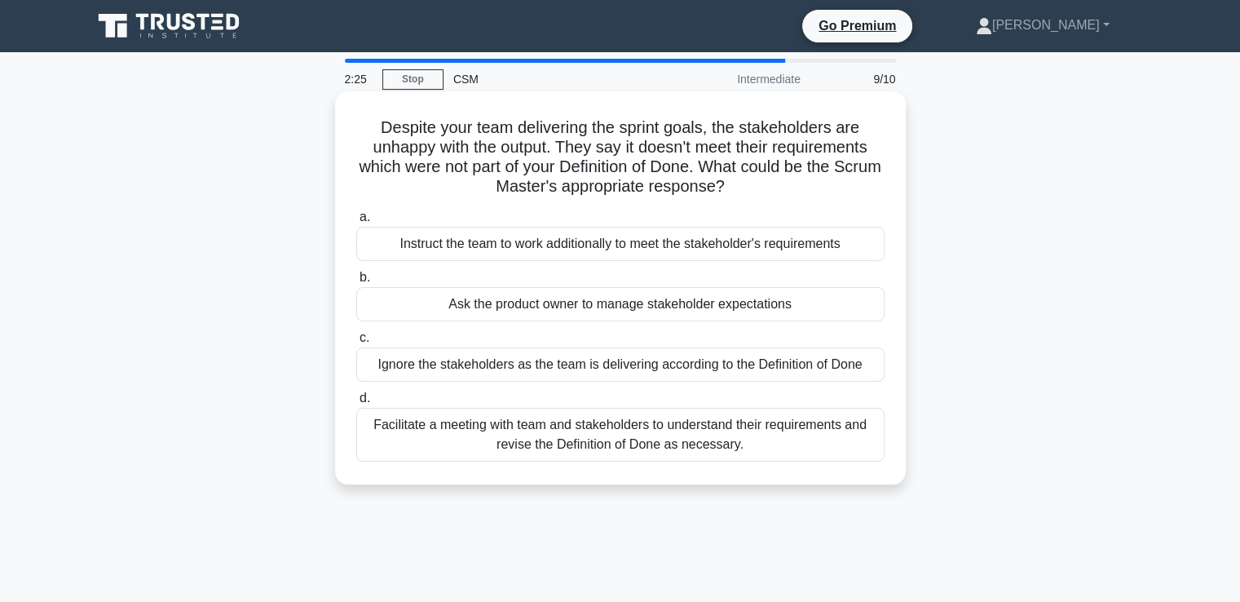
click at [600, 436] on div "Facilitate a meeting with team and stakeholders to understand their requirement…" at bounding box center [620, 435] width 528 height 54
click at [356, 404] on input "d. Facilitate a meeting with team and stakeholders to understand their requirem…" at bounding box center [356, 398] width 0 height 11
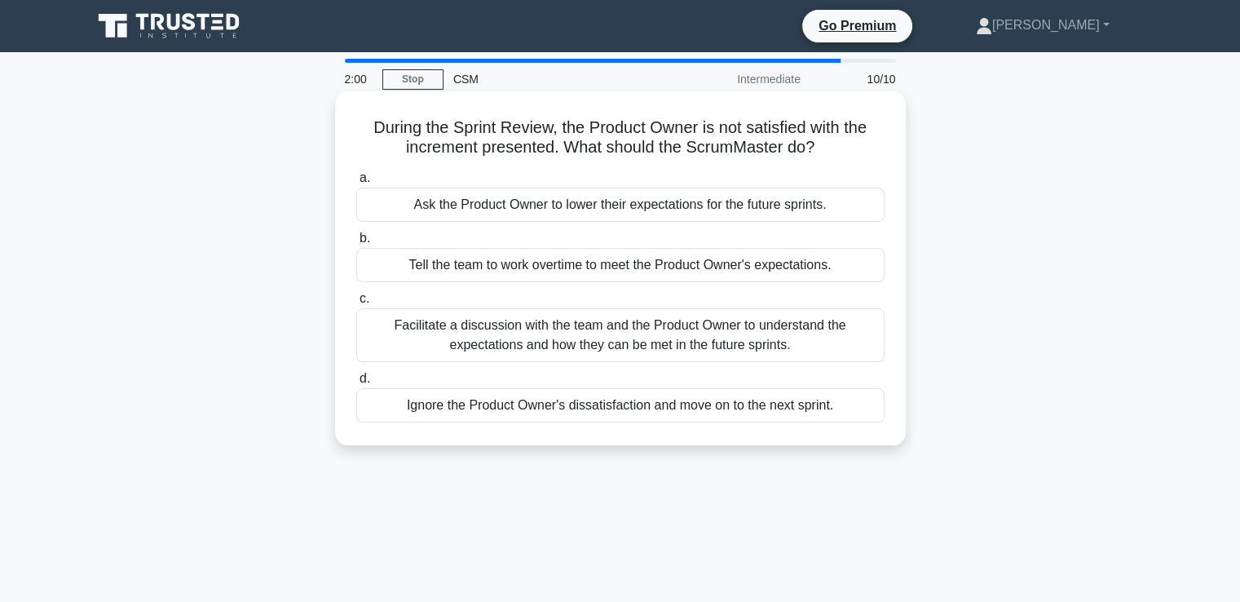
click at [571, 327] on div "Facilitate a discussion with the team and the Product Owner to understand the e…" at bounding box center [620, 335] width 528 height 54
click at [356, 304] on input "c. Facilitate a discussion with the team and the Product Owner to understand th…" at bounding box center [356, 299] width 0 height 11
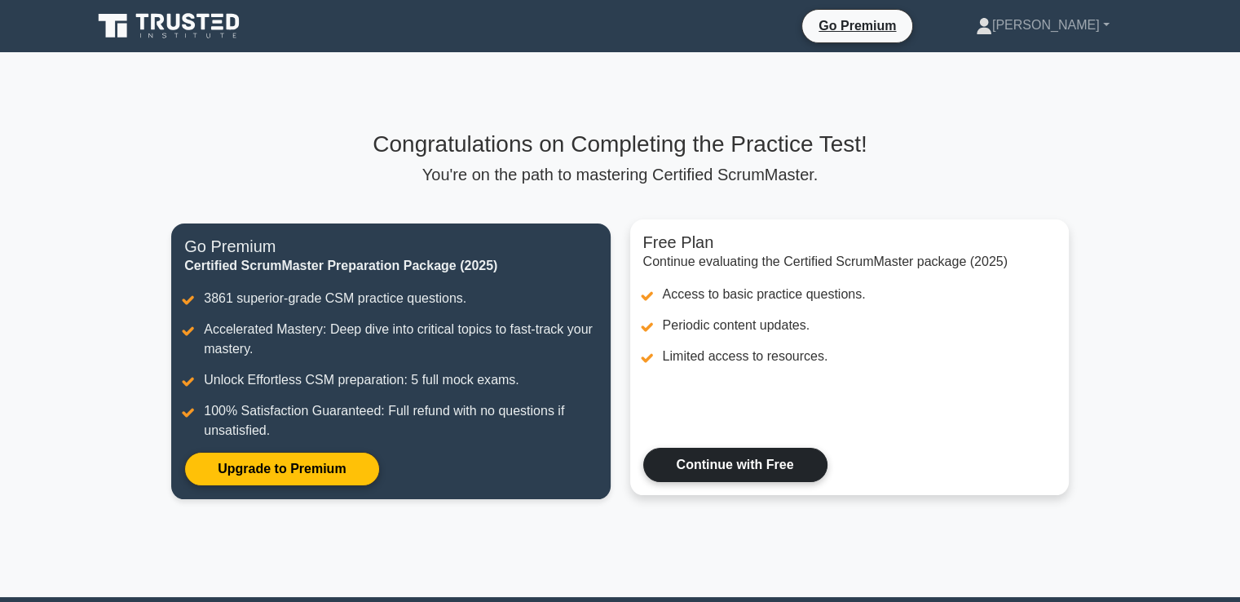
click at [693, 466] on link "Continue with Free" at bounding box center [735, 465] width 184 height 34
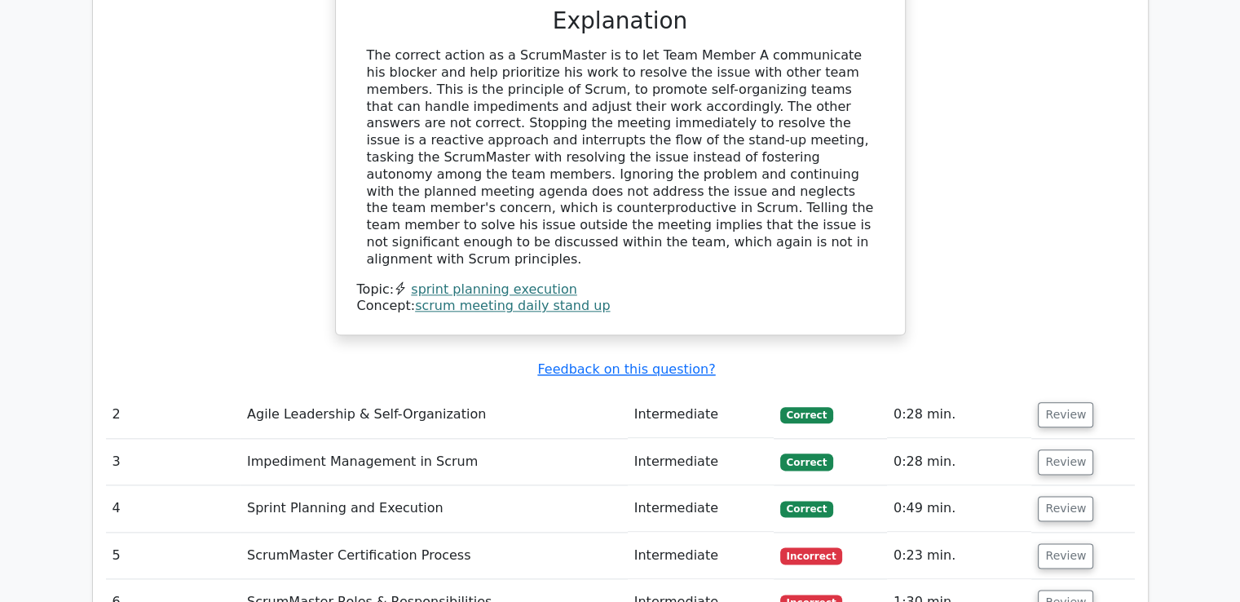
scroll to position [1857, 0]
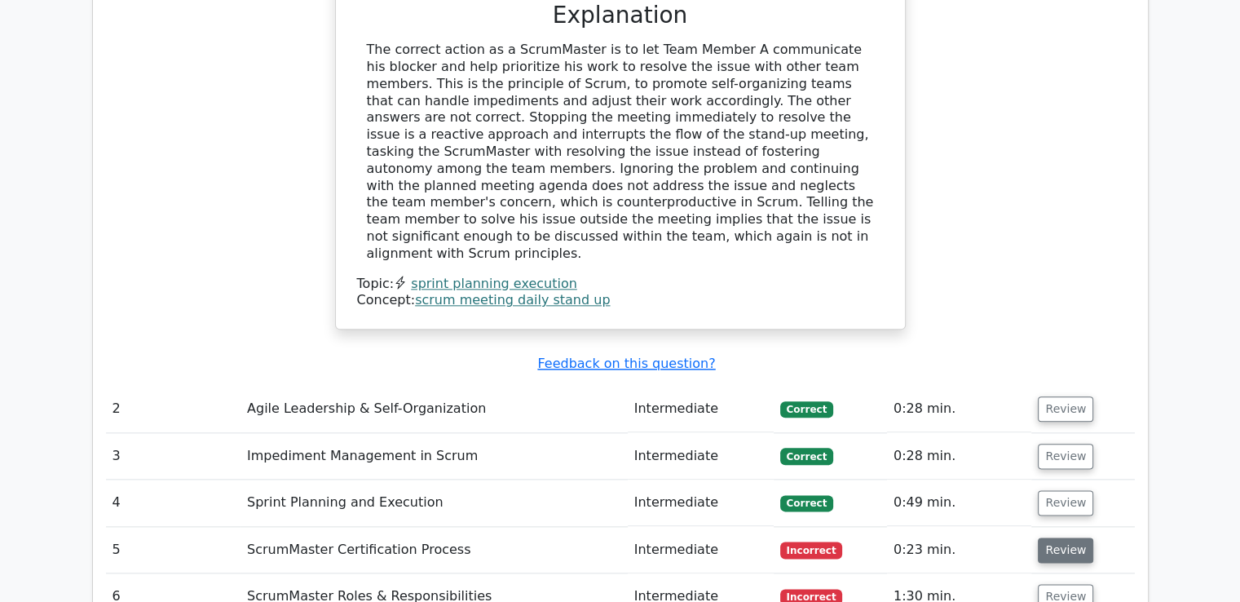
click at [1047, 537] on button "Review" at bounding box center [1065, 549] width 55 height 25
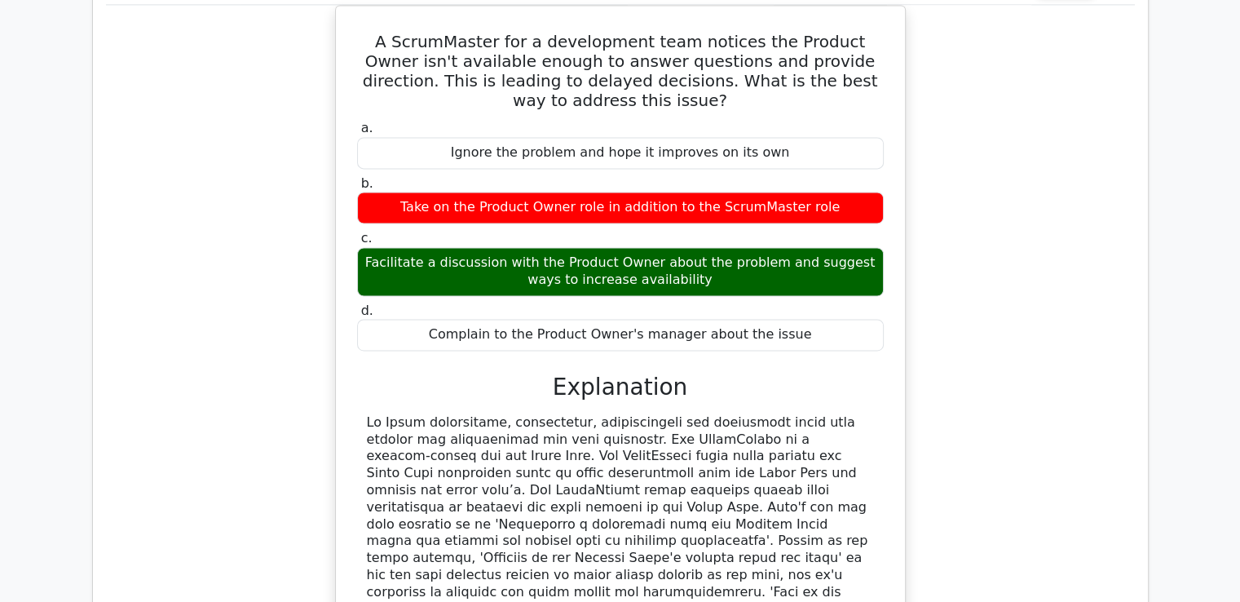
scroll to position [2397, 0]
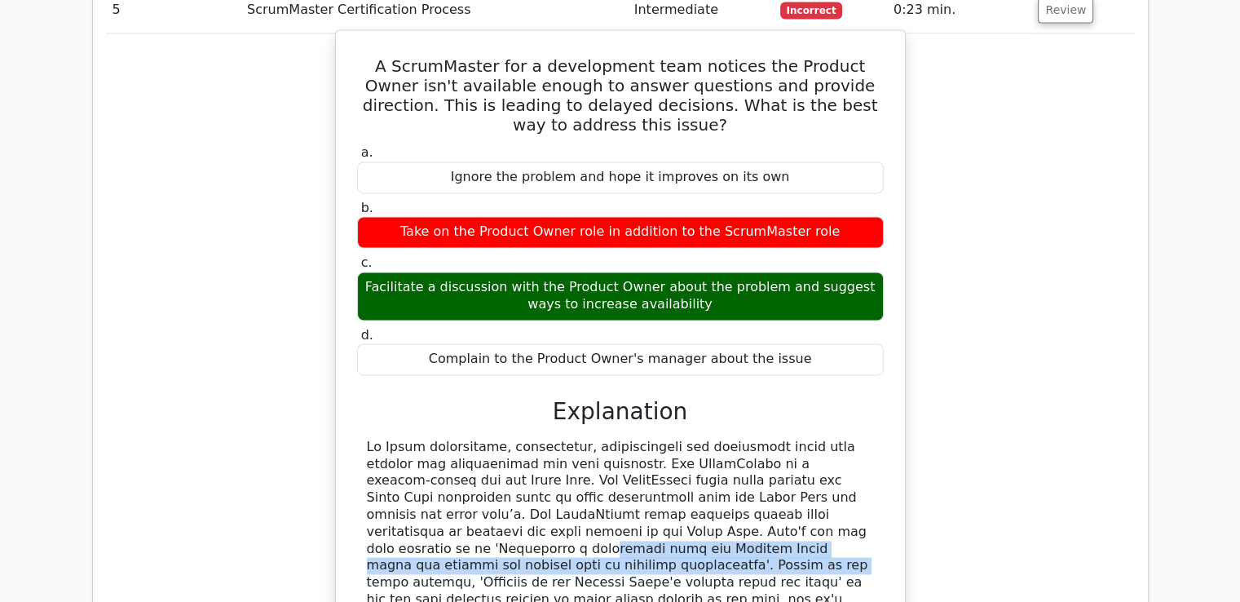
drag, startPoint x: 678, startPoint y: 417, endPoint x: 801, endPoint y: 430, distance: 123.8
click at [801, 439] on div at bounding box center [620, 583] width 507 height 289
copy div "Facilitate a discussion with the Product Owner about the problem and suggest wa…"
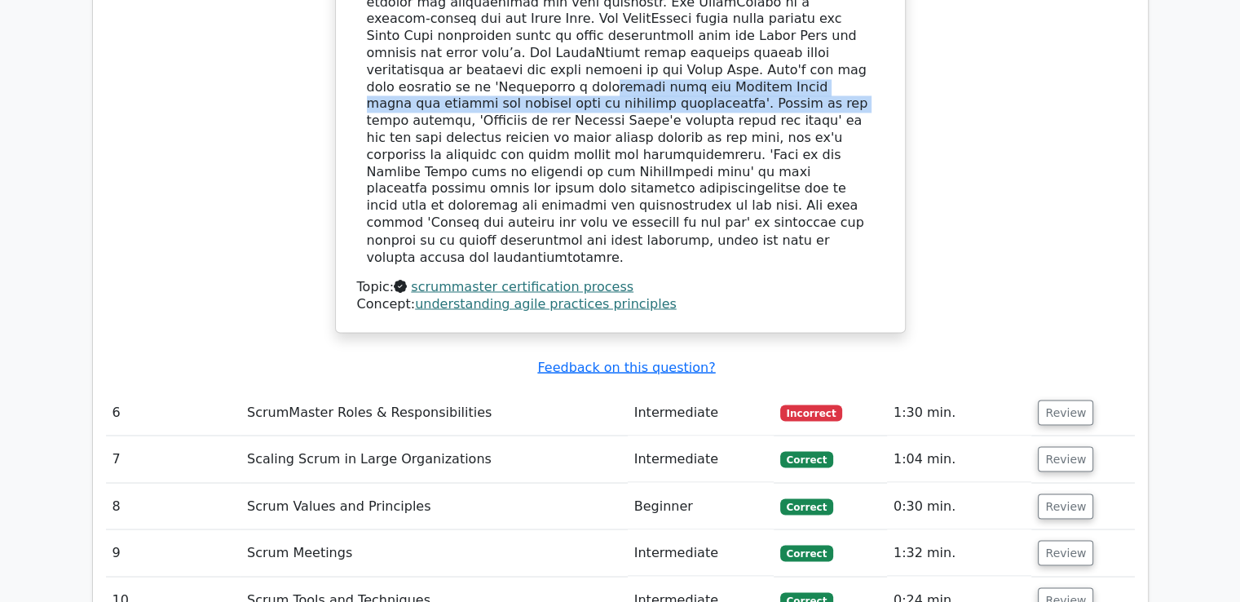
scroll to position [2862, 0]
click at [1048, 399] on button "Review" at bounding box center [1065, 411] width 55 height 25
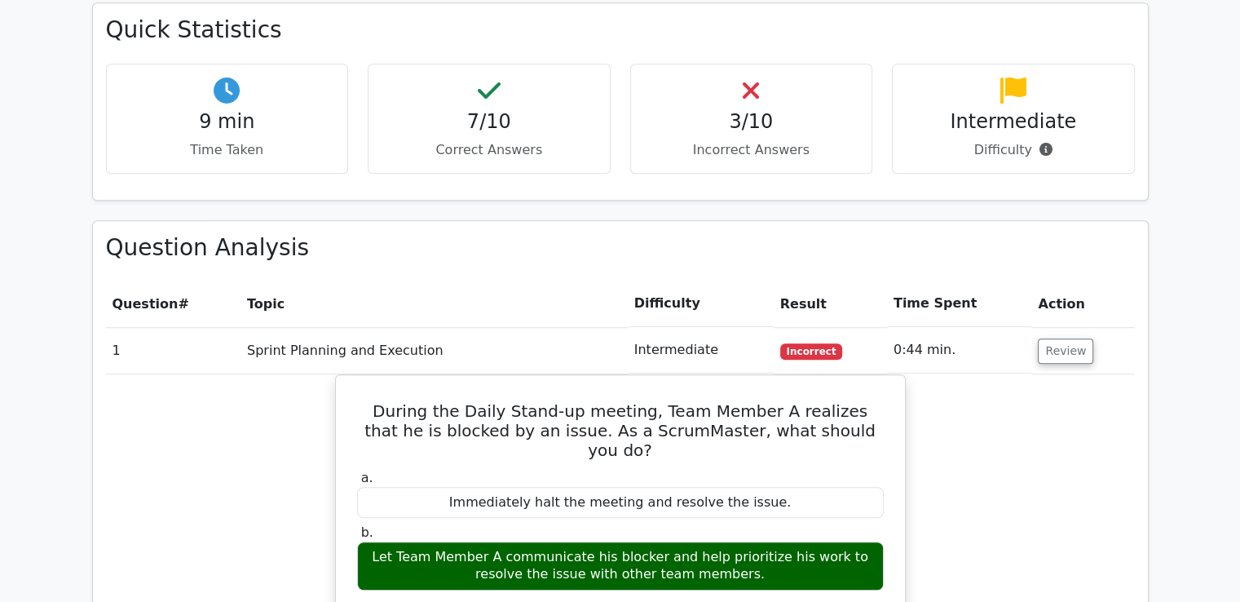
scroll to position [1150, 0]
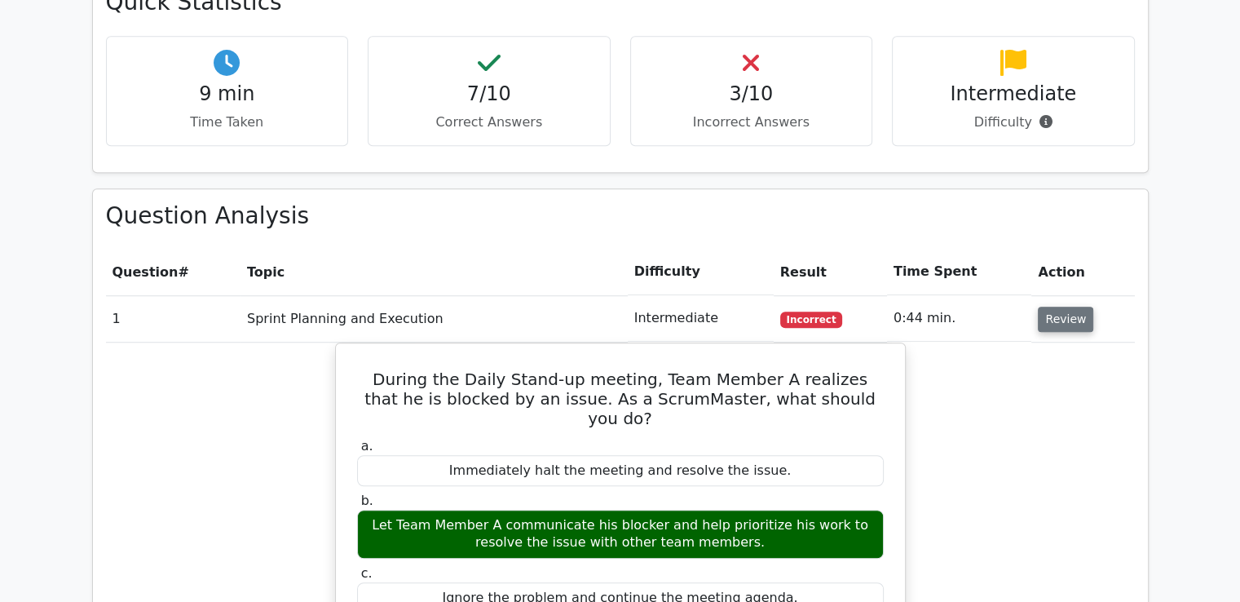
click at [1053, 307] on button "Review" at bounding box center [1065, 319] width 55 height 25
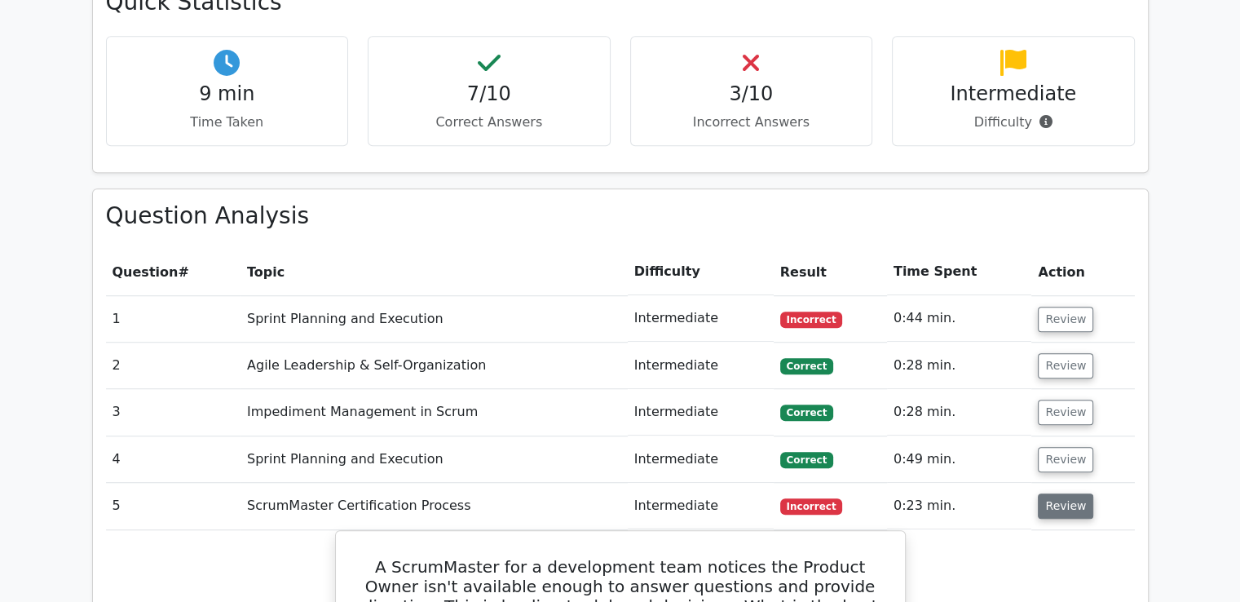
click at [1052, 493] on button "Review" at bounding box center [1065, 505] width 55 height 25
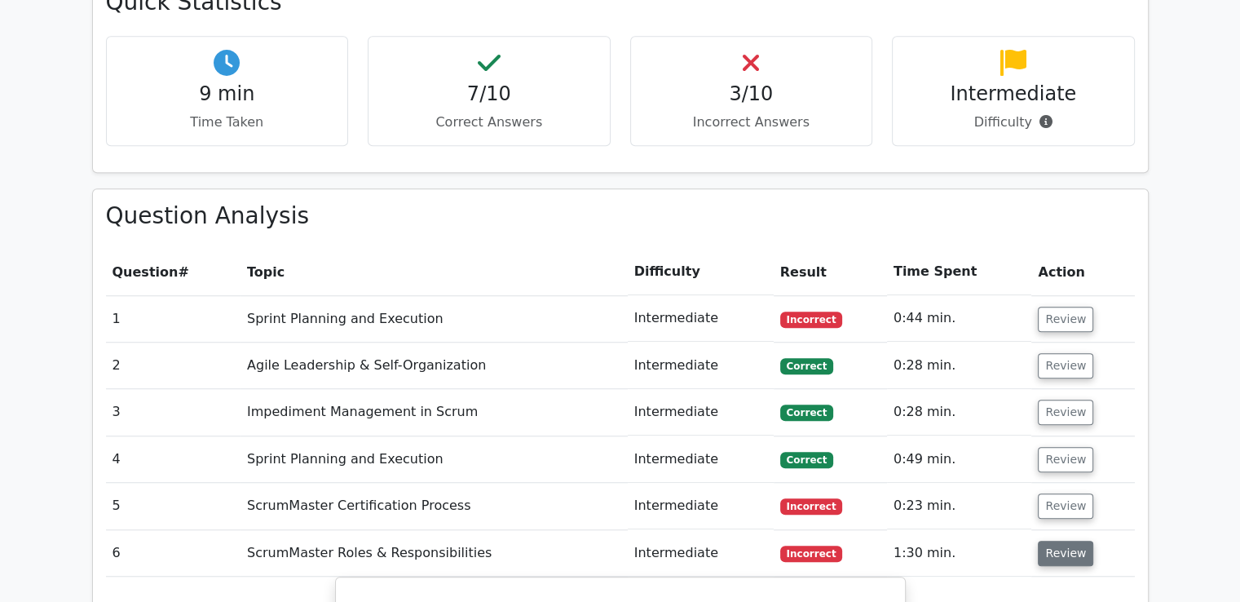
click at [1053, 541] on button "Review" at bounding box center [1065, 553] width 55 height 25
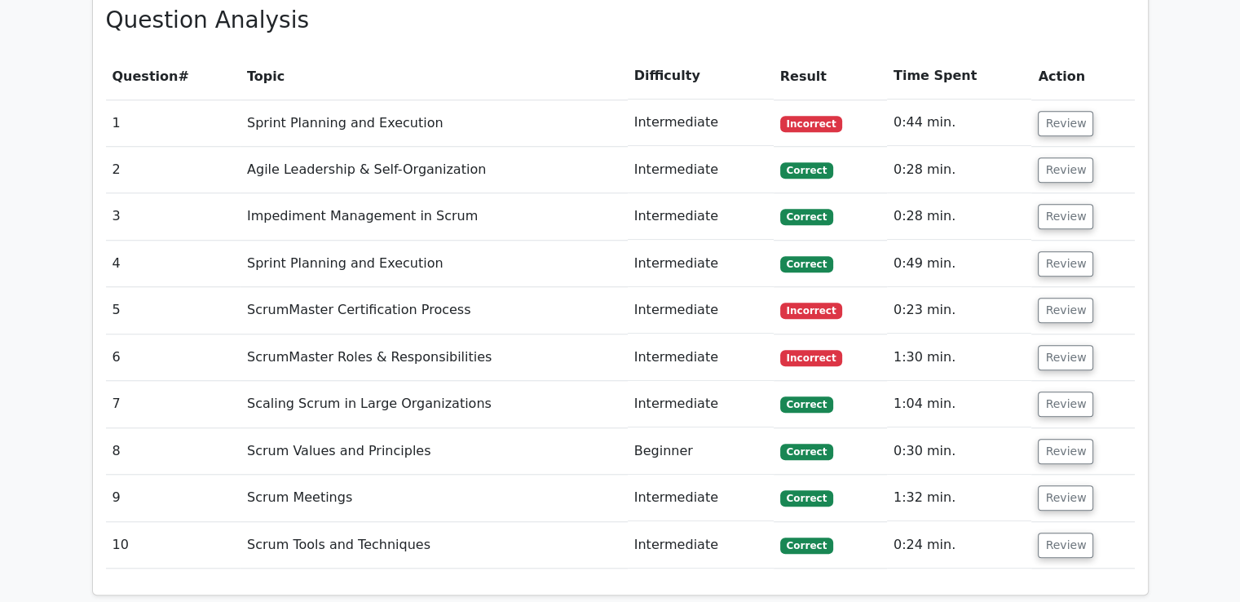
scroll to position [1368, 0]
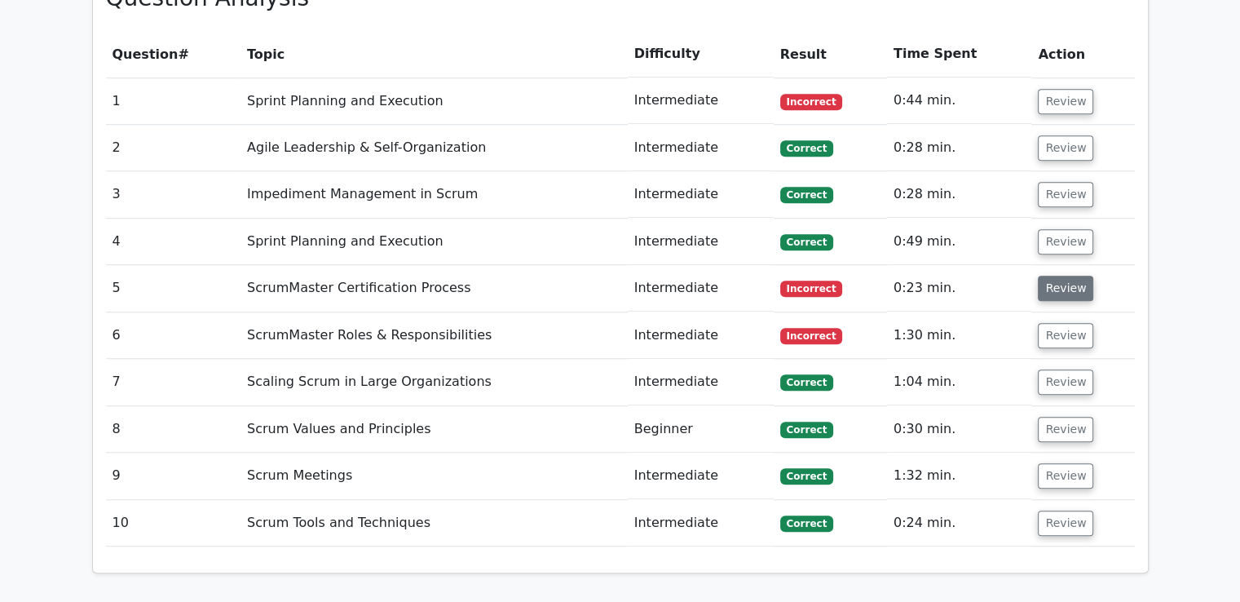
click at [1057, 276] on button "Review" at bounding box center [1065, 288] width 55 height 25
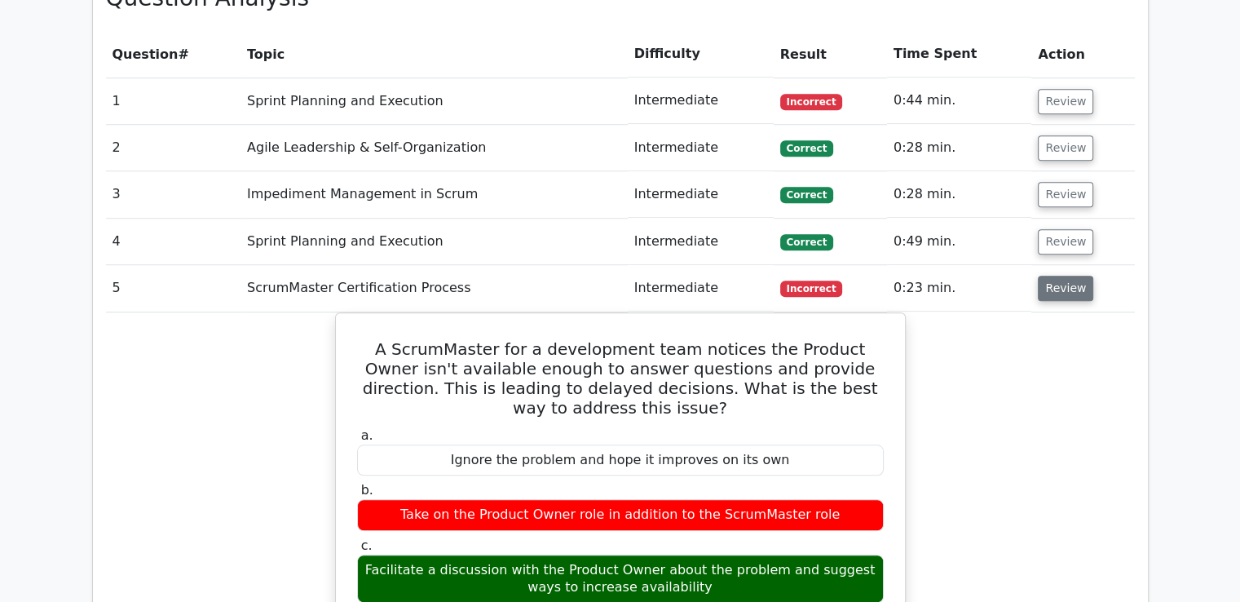
click at [1057, 276] on button "Review" at bounding box center [1065, 288] width 55 height 25
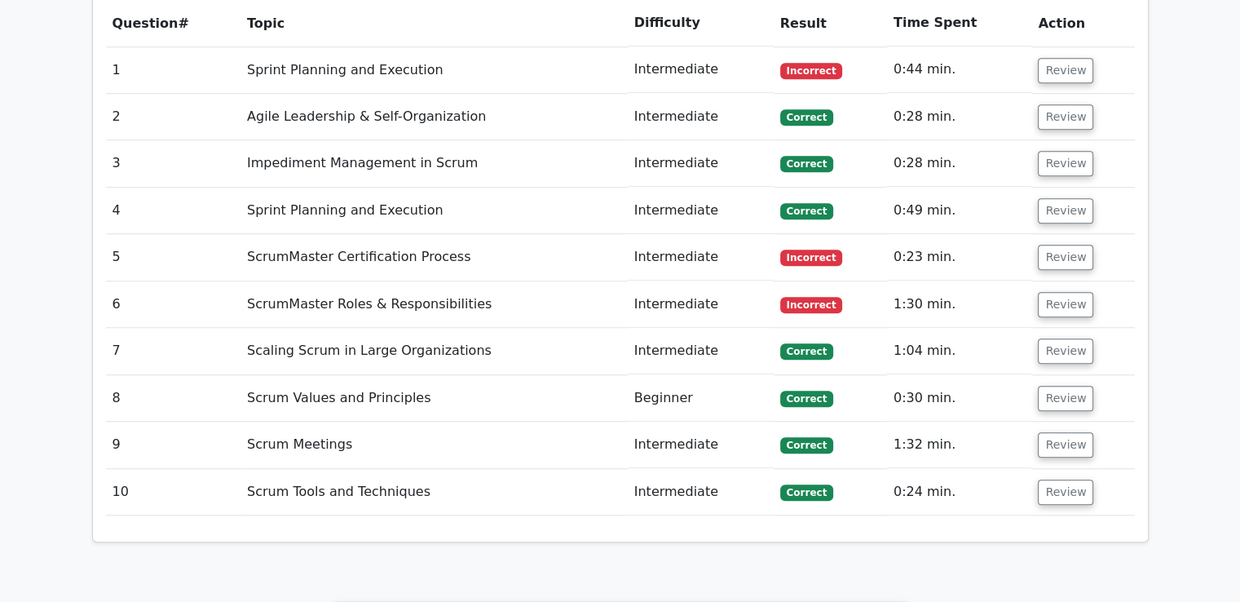
scroll to position [1406, 0]
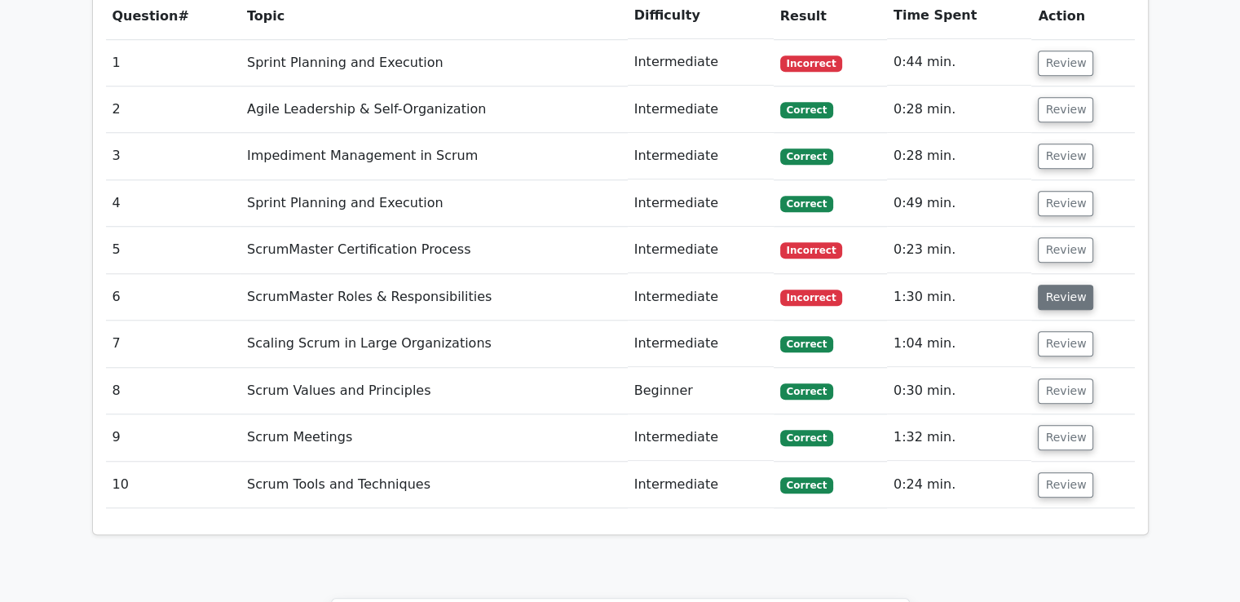
click at [1061, 285] on button "Review" at bounding box center [1065, 297] width 55 height 25
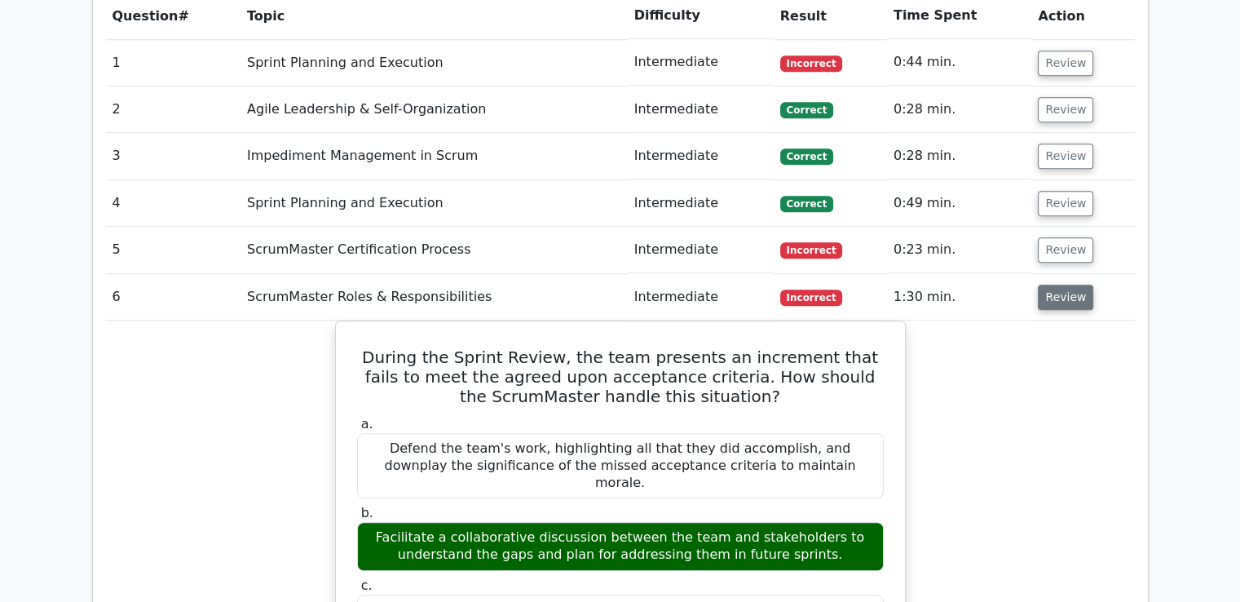
click at [1061, 285] on button "Review" at bounding box center [1065, 297] width 55 height 25
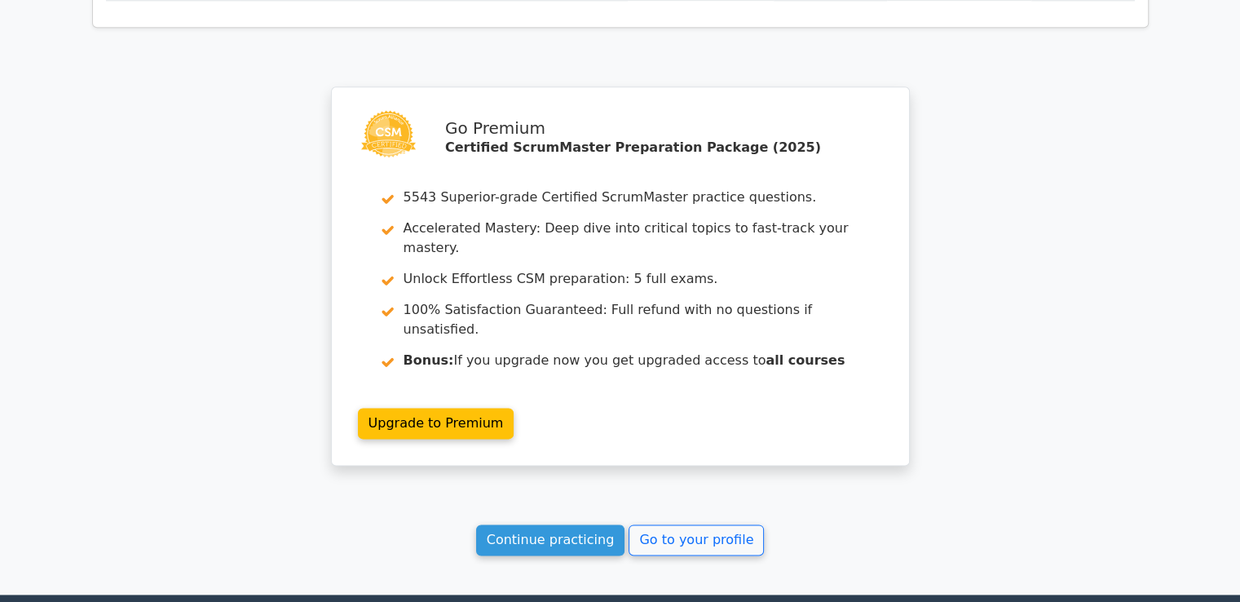
scroll to position [2019, 0]
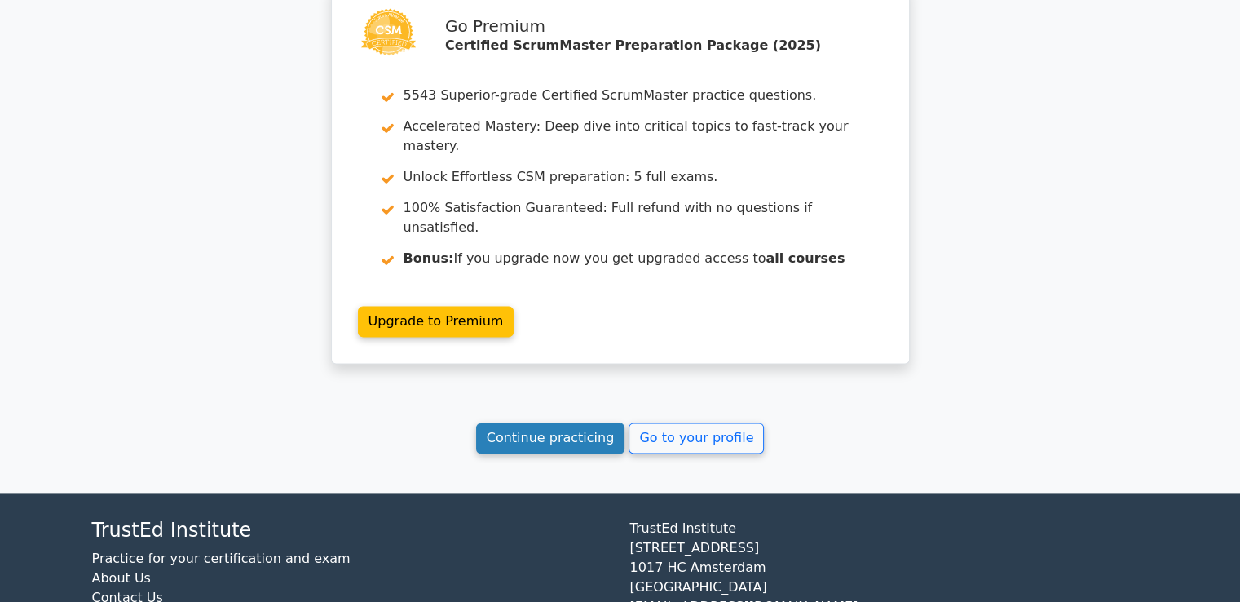
click at [519, 422] on link "Continue practicing" at bounding box center [550, 437] width 149 height 31
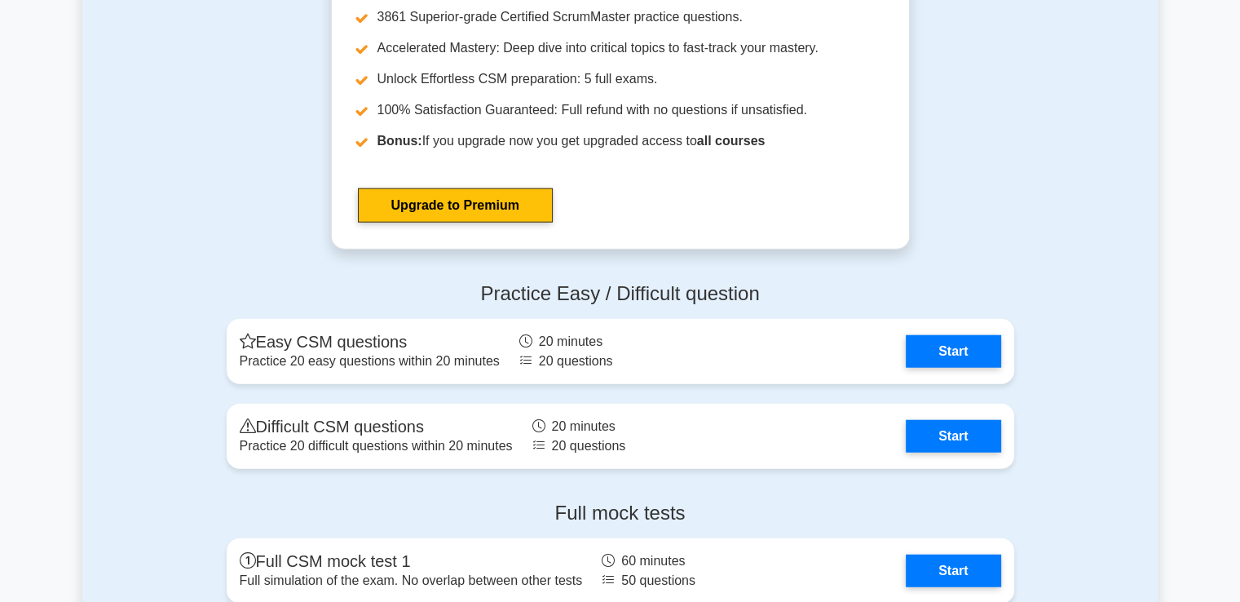
scroll to position [4079, 0]
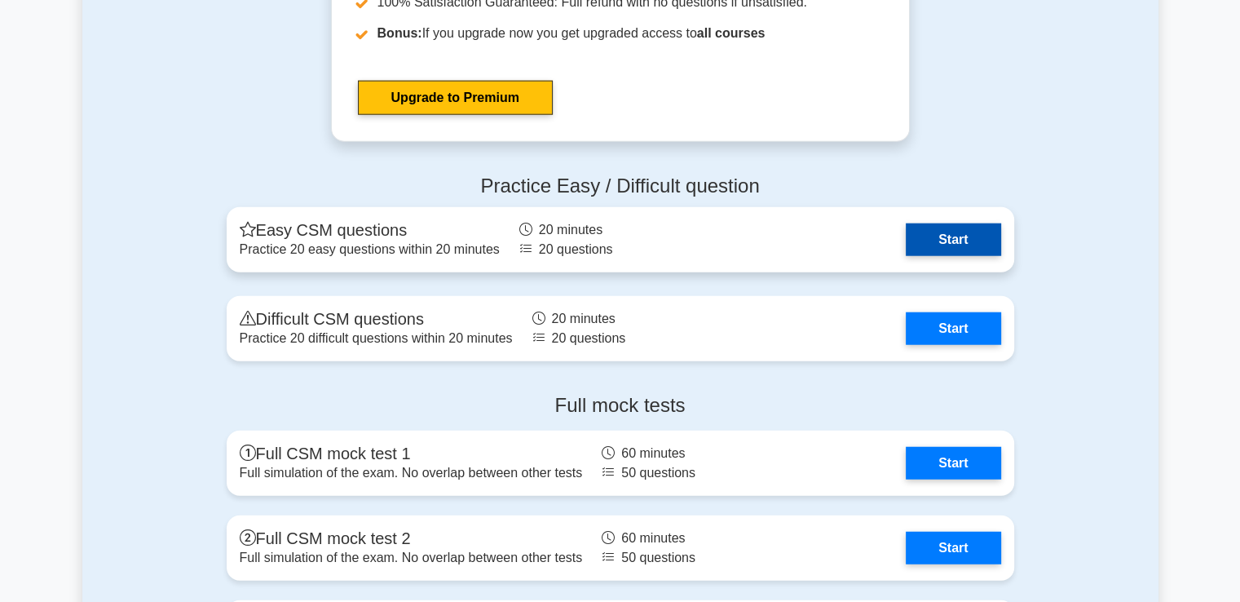
click at [942, 256] on link "Start" at bounding box center [953, 239] width 95 height 33
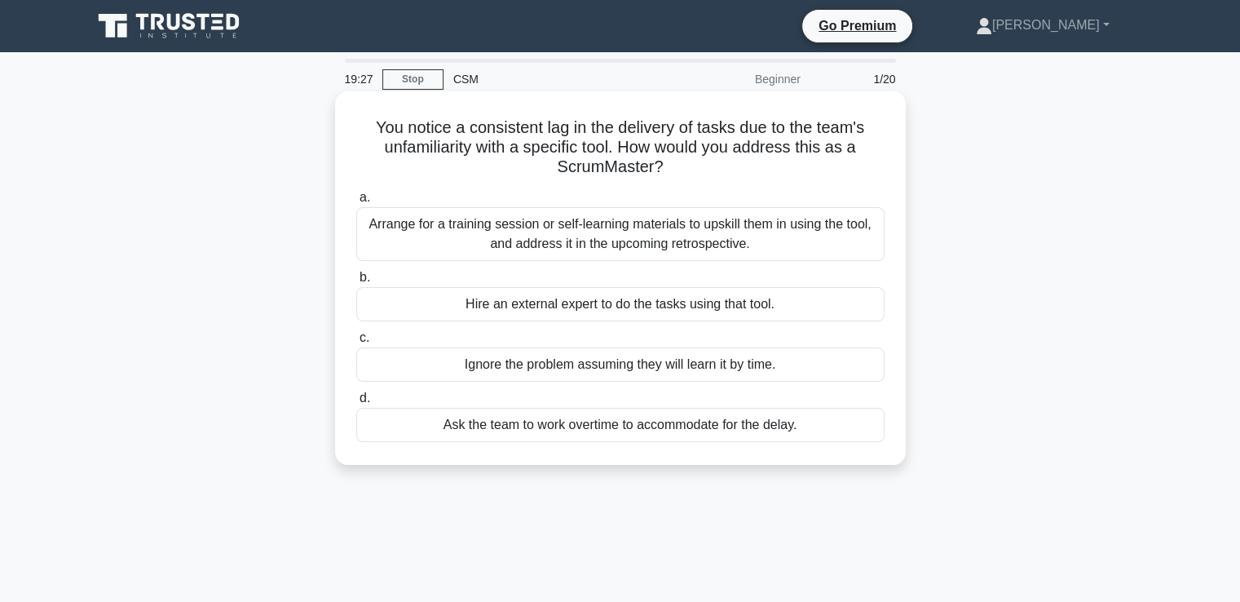
click at [618, 240] on div "Arrange for a training session or self-learning materials to upskill them in us…" at bounding box center [620, 234] width 528 height 54
click at [356, 203] on input "a. Arrange for a training session or self-learning materials to upskill them in…" at bounding box center [356, 197] width 0 height 11
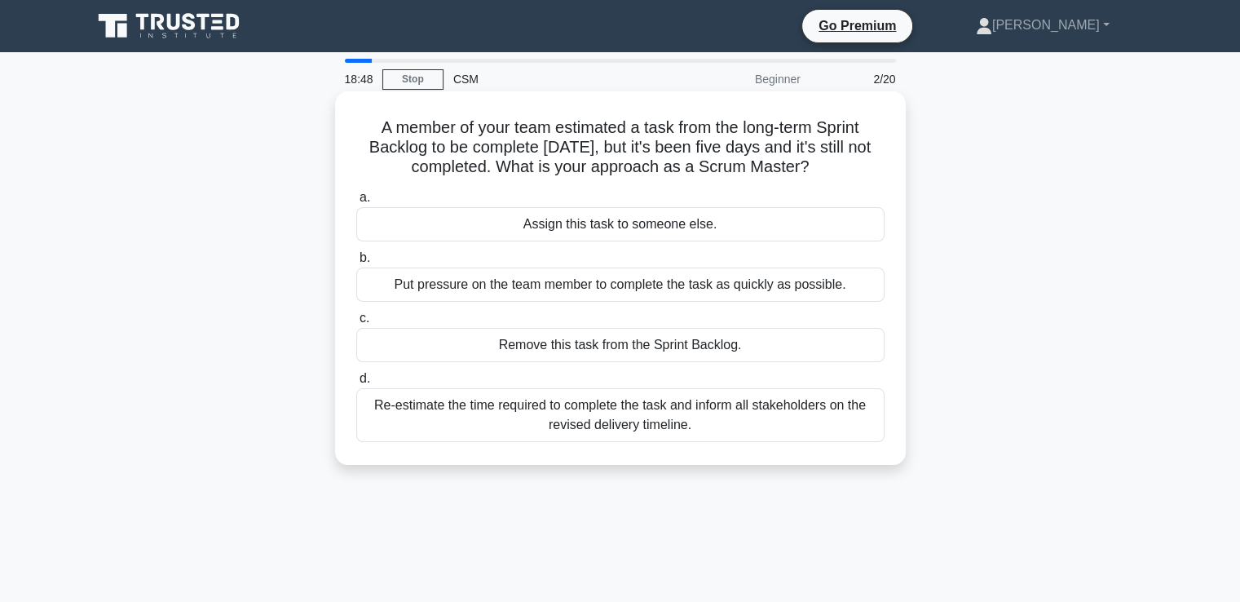
click at [620, 421] on div "Re-estimate the time required to complete the task and inform all stakeholders …" at bounding box center [620, 415] width 528 height 54
click at [356, 384] on input "d. Re-estimate the time required to complete the task and inform all stakeholde…" at bounding box center [356, 378] width 0 height 11
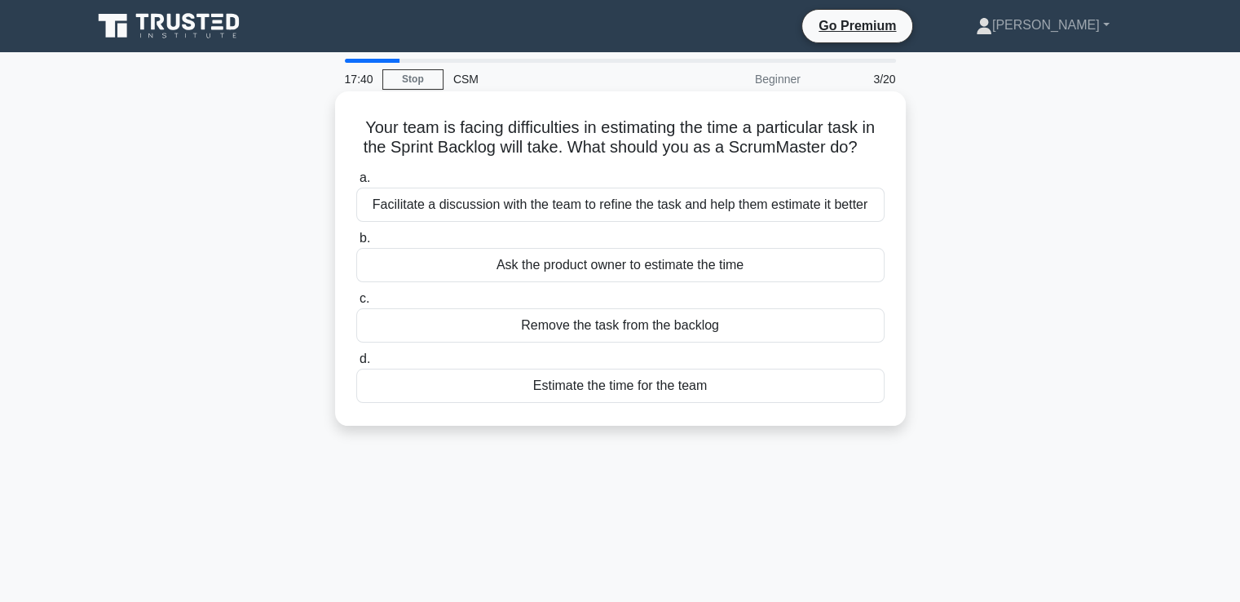
click at [570, 207] on div "Facilitate a discussion with the team to refine the task and help them estimate…" at bounding box center [620, 205] width 528 height 34
click at [356, 183] on input "a. Facilitate a discussion with the team to refine the task and help them estim…" at bounding box center [356, 178] width 0 height 11
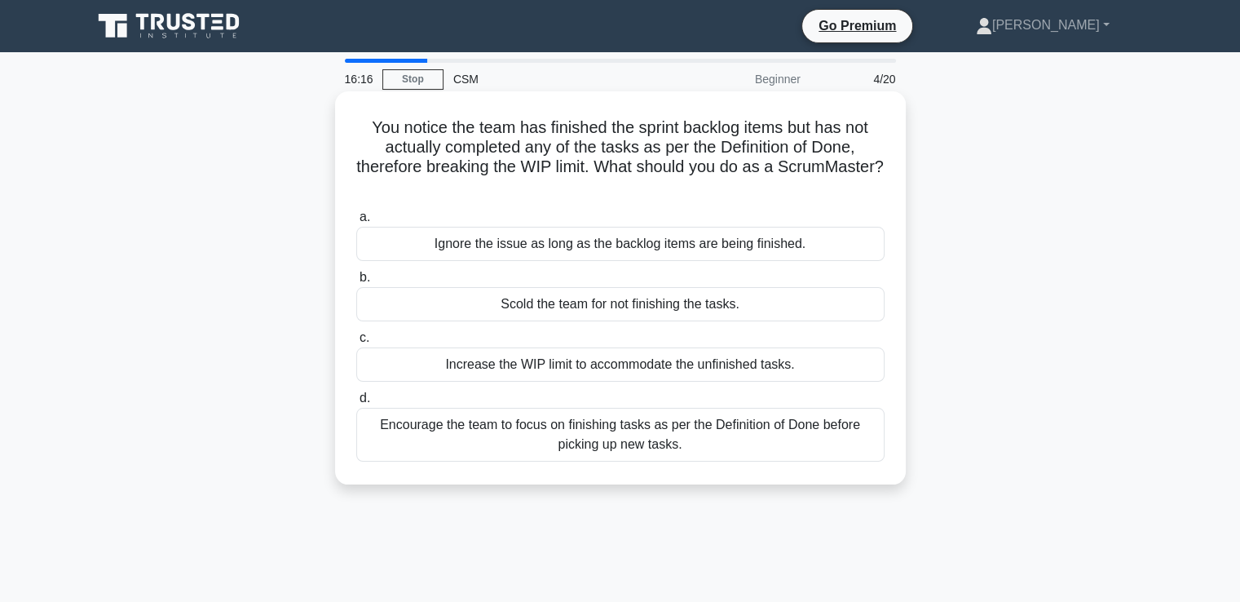
click at [597, 460] on div "Encourage the team to focus on finishing tasks as per the Definition of Done be…" at bounding box center [620, 435] width 528 height 54
click at [356, 404] on input "d. Encourage the team to focus on finishing tasks as per the Definition of Done…" at bounding box center [356, 398] width 0 height 11
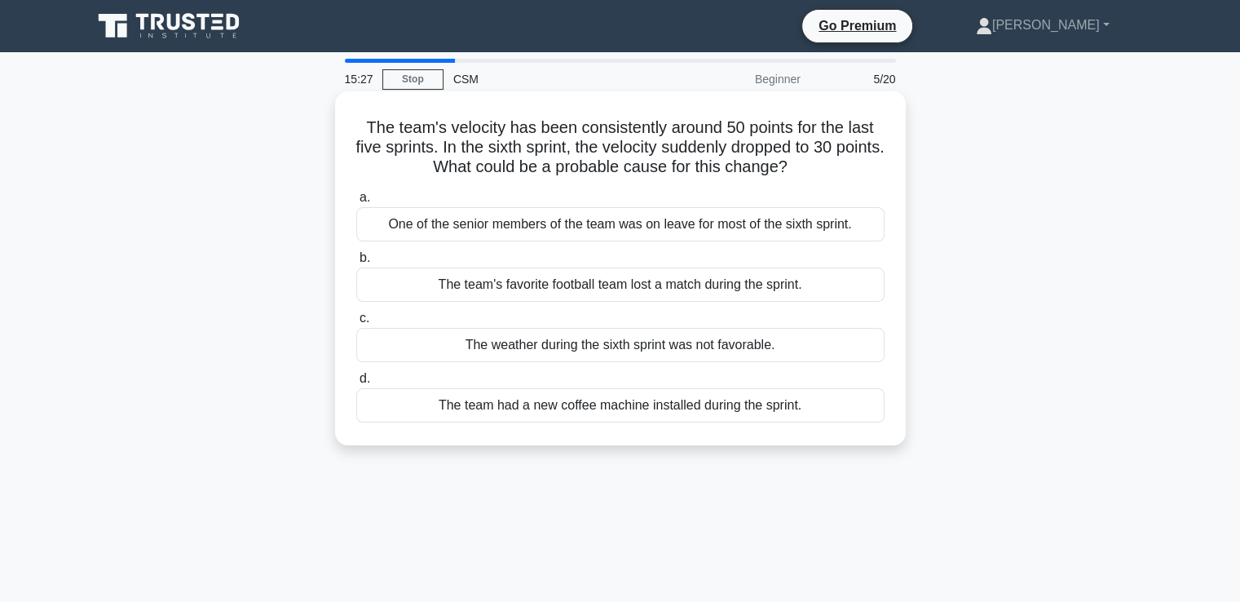
click at [567, 232] on div "One of the senior members of the team was on leave for most of the sixth sprint." at bounding box center [620, 224] width 528 height 34
click at [356, 203] on input "a. One of the senior members of the team was on leave for most of the sixth spr…" at bounding box center [356, 197] width 0 height 11
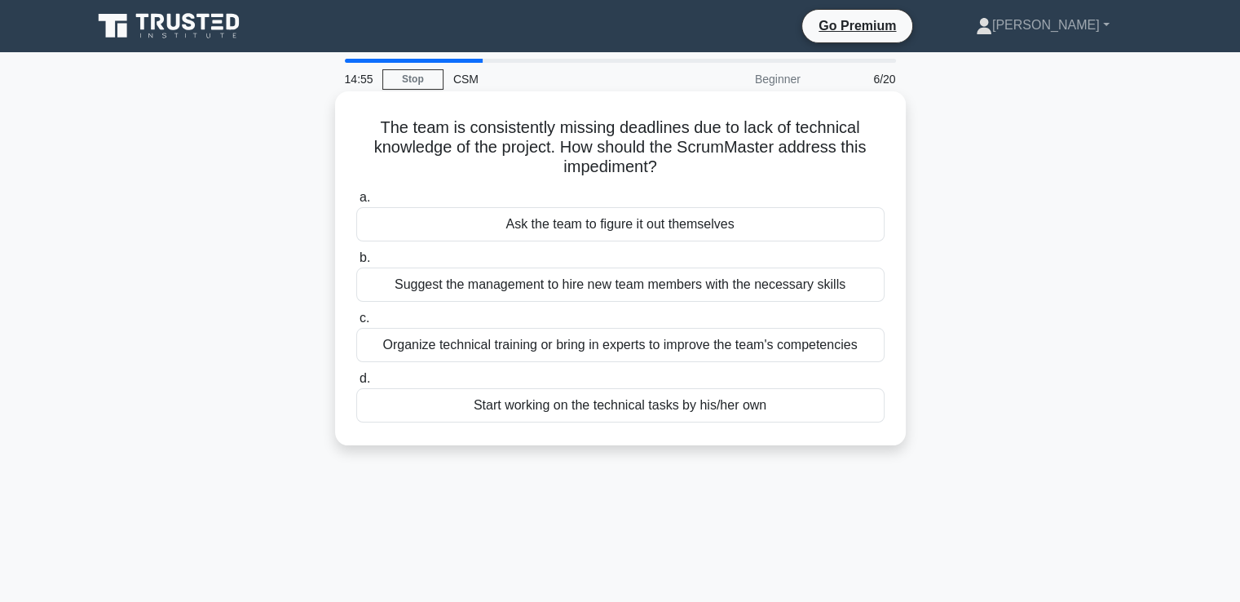
click at [643, 350] on div "Organize technical training or bring in experts to improve the team's competenc…" at bounding box center [620, 345] width 528 height 34
click at [356, 324] on input "c. Organize technical training or bring in experts to improve the team's compet…" at bounding box center [356, 318] width 0 height 11
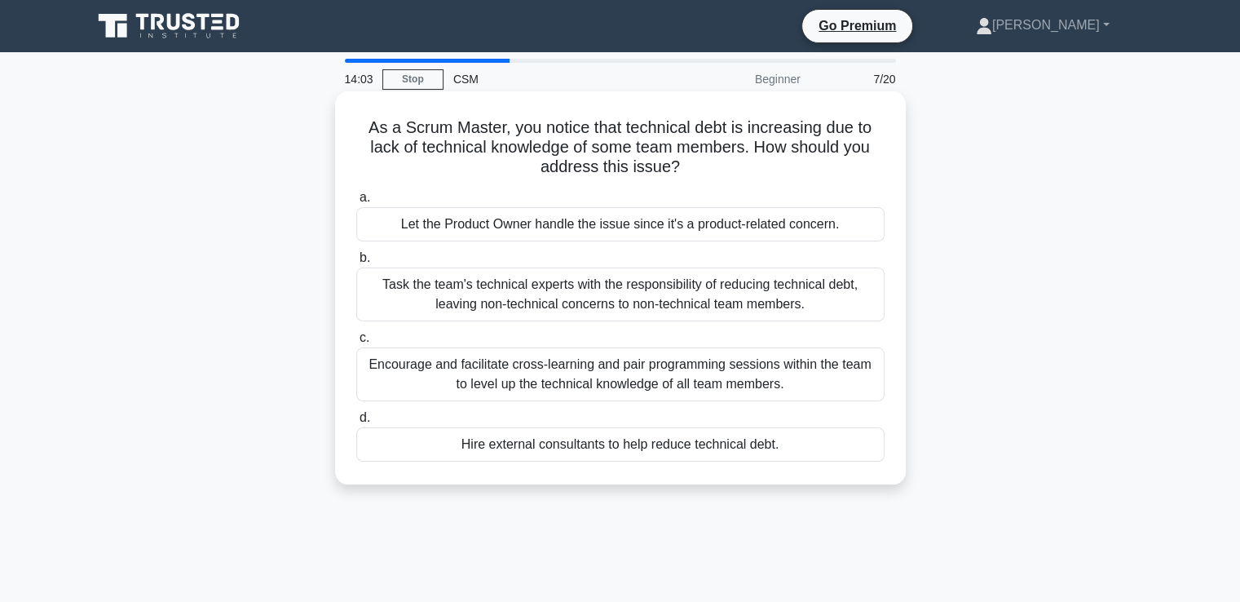
click at [651, 369] on div "Encourage and facilitate cross-learning and pair programming sessions within th…" at bounding box center [620, 374] width 528 height 54
click at [356, 343] on input "c. Encourage and facilitate cross-learning and pair programming sessions within…" at bounding box center [356, 338] width 0 height 11
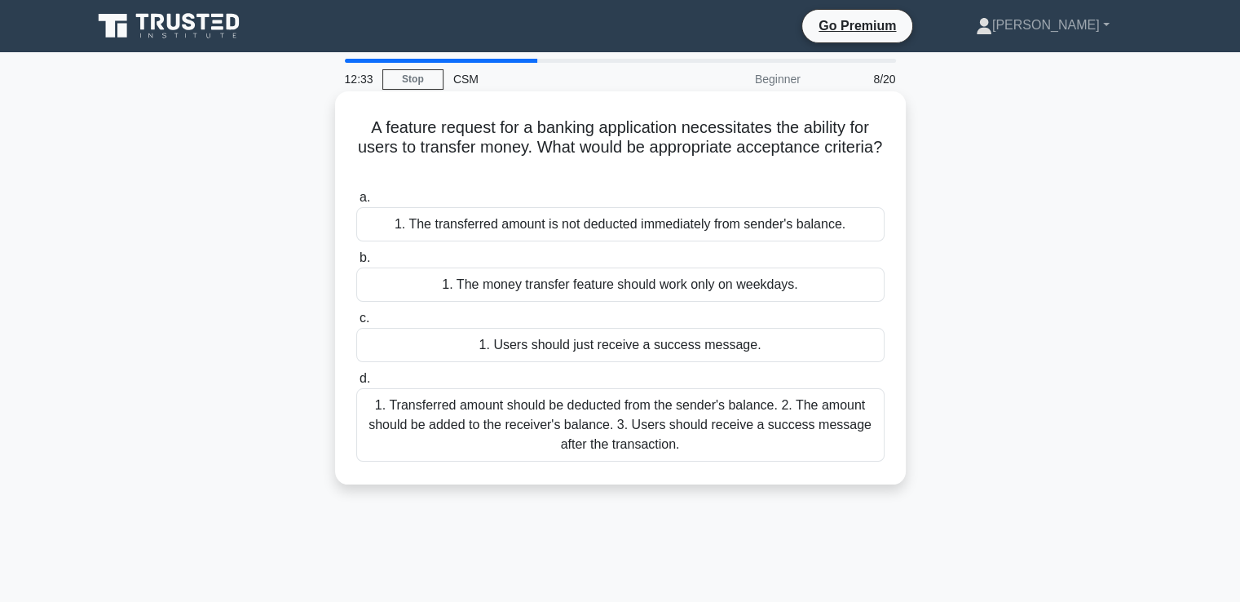
click at [595, 428] on div "1. Transferred amount should be deducted from the sender's balance. 2. The amou…" at bounding box center [620, 424] width 528 height 73
click at [356, 384] on input "d. 1. Transferred amount should be deducted from the sender's balance. 2. The a…" at bounding box center [356, 378] width 0 height 11
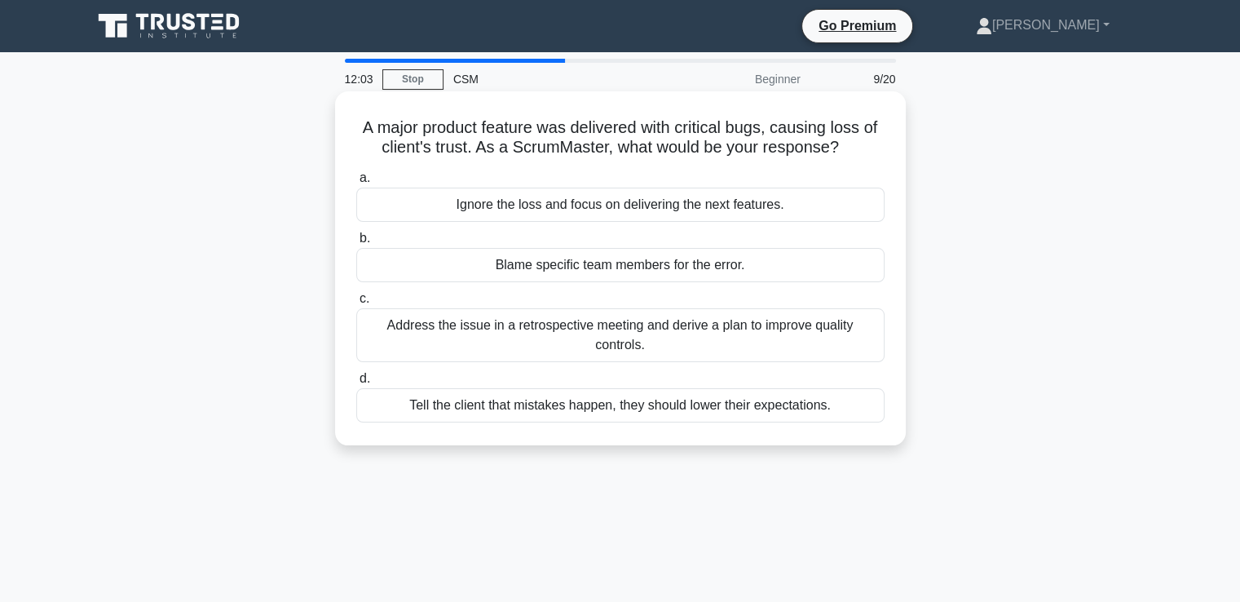
click at [588, 342] on div "Address the issue in a retrospective meeting and derive a plan to improve quali…" at bounding box center [620, 335] width 528 height 54
click at [356, 304] on input "c. Address the issue in a retrospective meeting and derive a plan to improve qu…" at bounding box center [356, 299] width 0 height 11
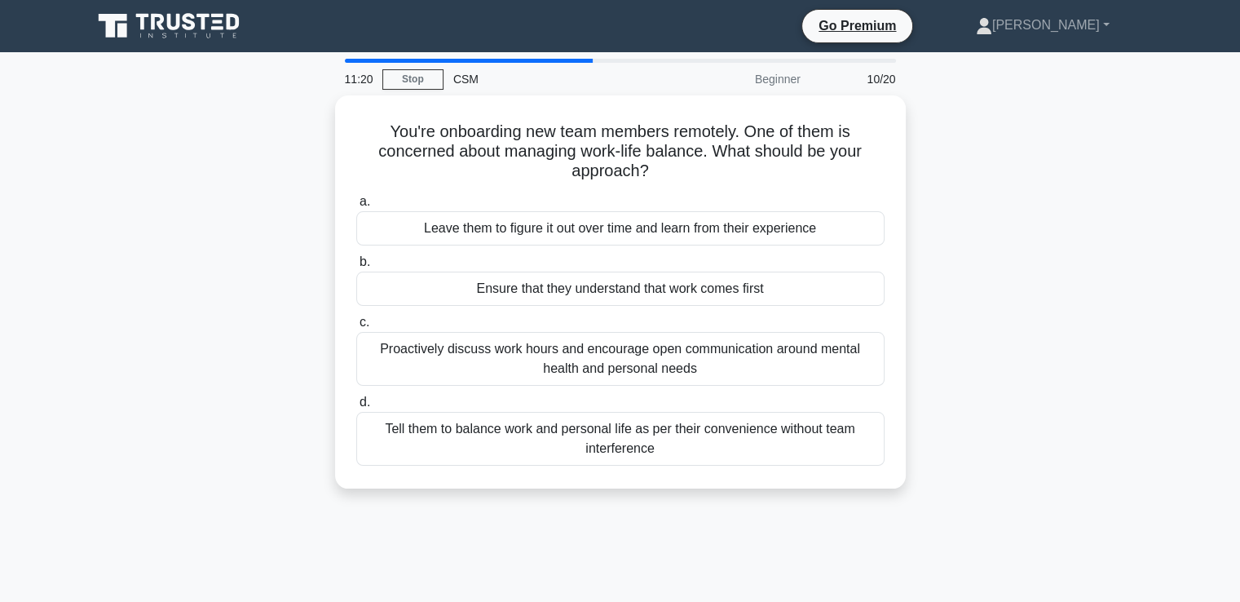
click at [588, 342] on div "Proactively discuss work hours and encourage open communication around mental h…" at bounding box center [620, 359] width 528 height 54
click at [356, 328] on input "c. Proactively discuss work hours and encourage open communication around menta…" at bounding box center [356, 322] width 0 height 11
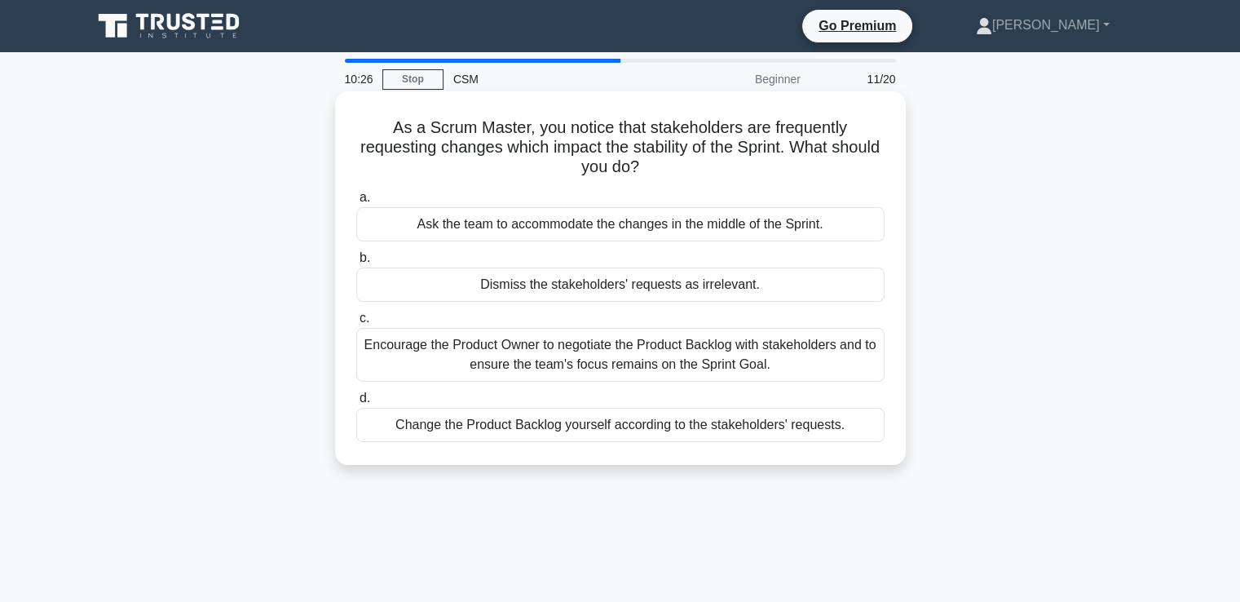
click at [543, 363] on div "Encourage the Product Owner to negotiate the Product Backlog with stakeholders …" at bounding box center [620, 355] width 528 height 54
click at [356, 324] on input "c. Encourage the Product Owner to negotiate the Product Backlog with stakeholde…" at bounding box center [356, 318] width 0 height 11
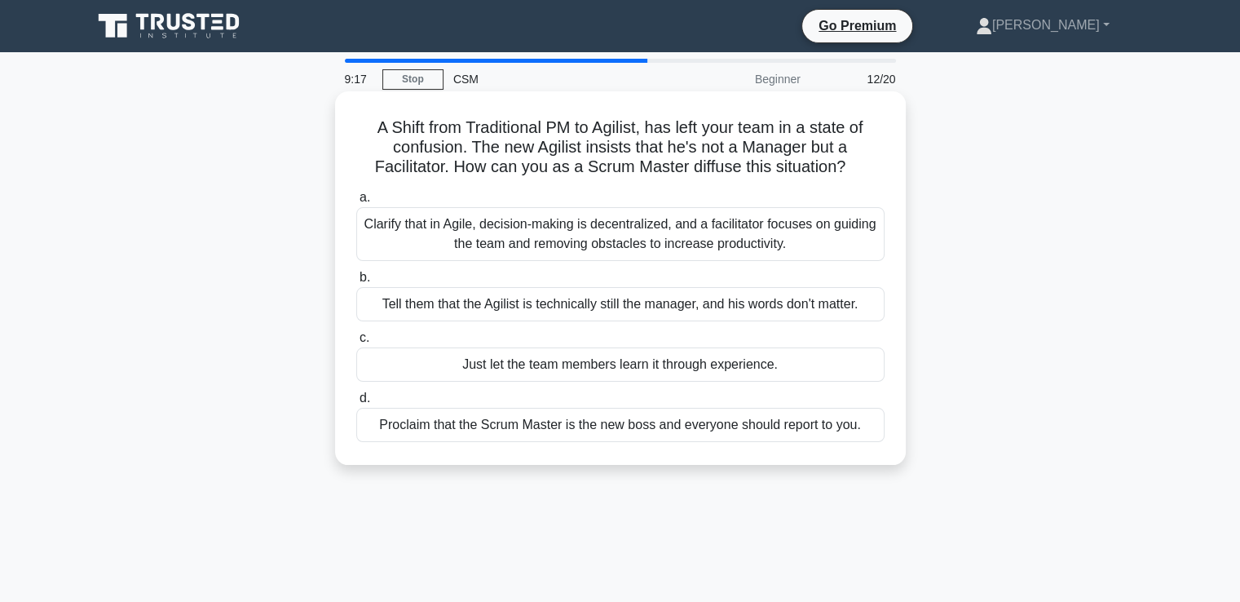
click at [680, 242] on div "Clarify that in Agile, decision-making is decentralized, and a facilitator focu…" at bounding box center [620, 234] width 528 height 54
click at [356, 203] on input "a. Clarify that in Agile, decision-making is decentralized, and a facilitator f…" at bounding box center [356, 197] width 0 height 11
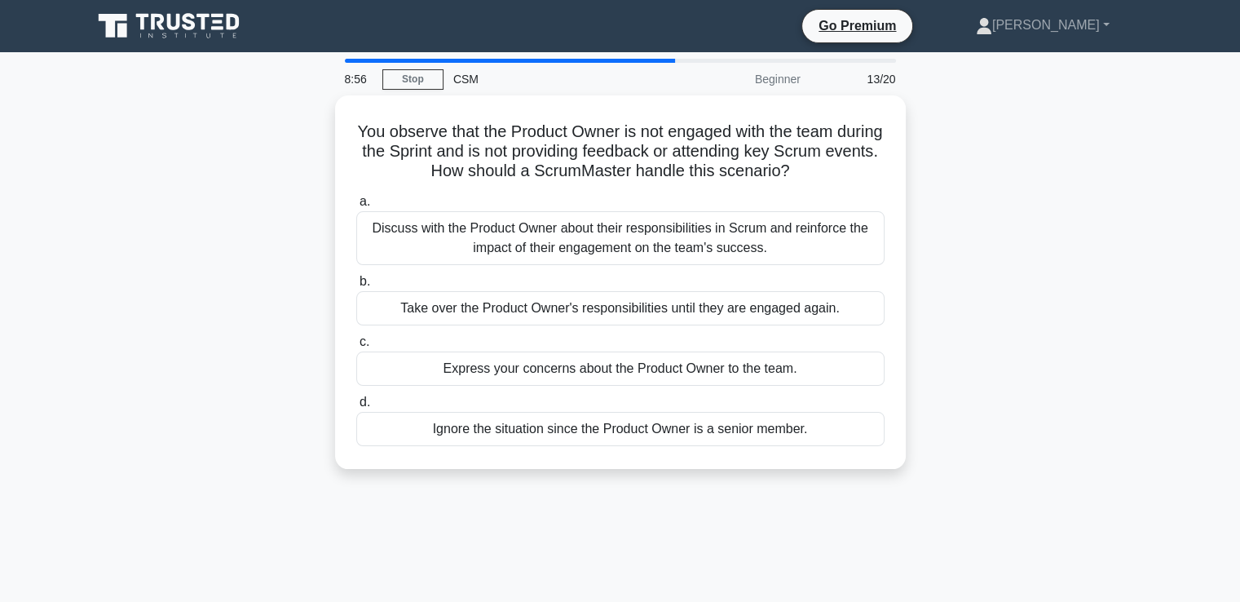
click at [680, 242] on div "Discuss with the Product Owner about their responsibilities in Scrum and reinfo…" at bounding box center [620, 238] width 528 height 54
click at [356, 207] on input "a. Discuss with the Product Owner about their responsibilities in Scrum and rei…" at bounding box center [356, 201] width 0 height 11
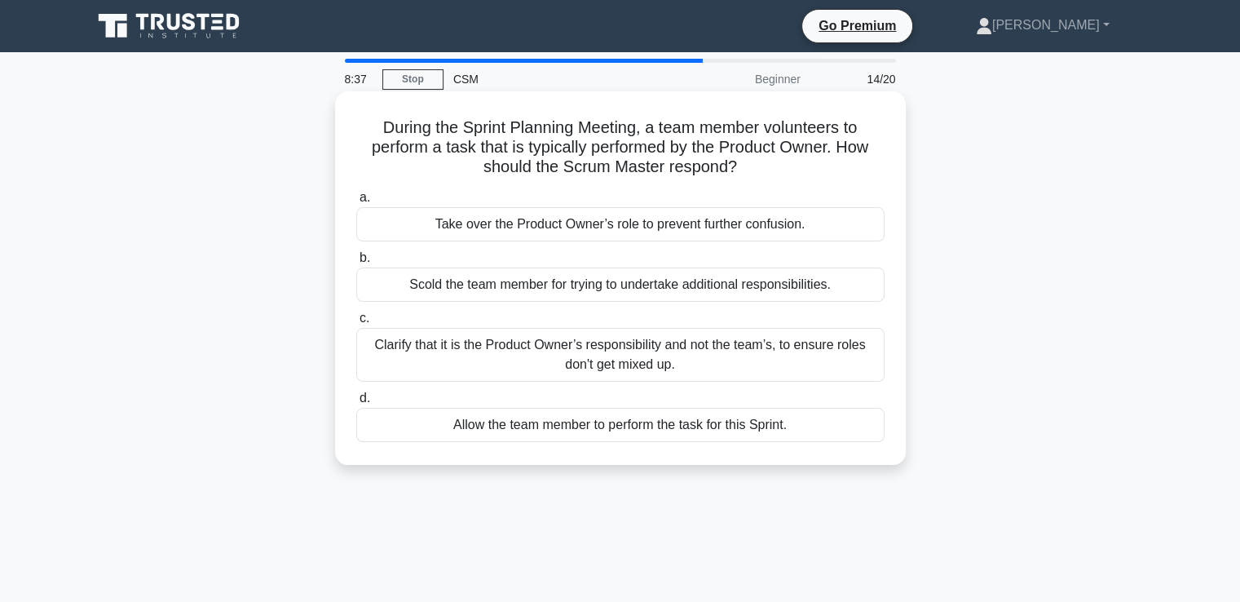
click at [558, 370] on div "Clarify that it is the Product Owner’s responsibility and not the team’s, to en…" at bounding box center [620, 355] width 528 height 54
click at [356, 324] on input "c. Clarify that it is the Product Owner’s responsibility and not the team’s, to…" at bounding box center [356, 318] width 0 height 11
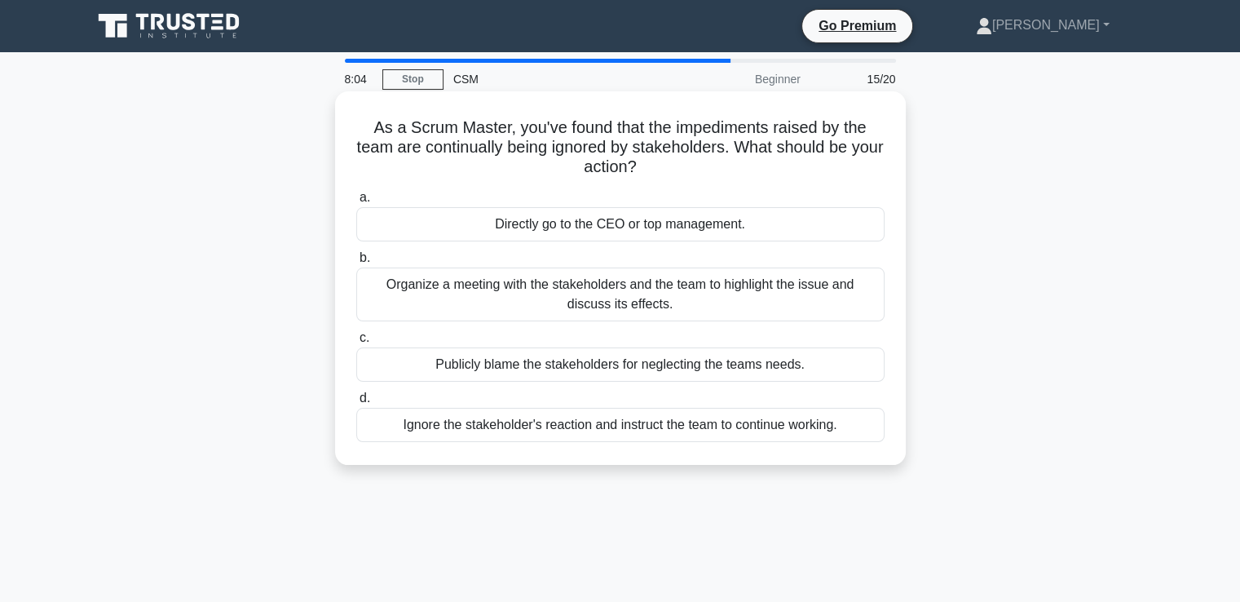
click at [608, 299] on div "Organize a meeting with the stakeholders and the team to highlight the issue an…" at bounding box center [620, 294] width 528 height 54
click at [356, 263] on input "b. Organize a meeting with the stakeholders and the team to highlight the issue…" at bounding box center [356, 258] width 0 height 11
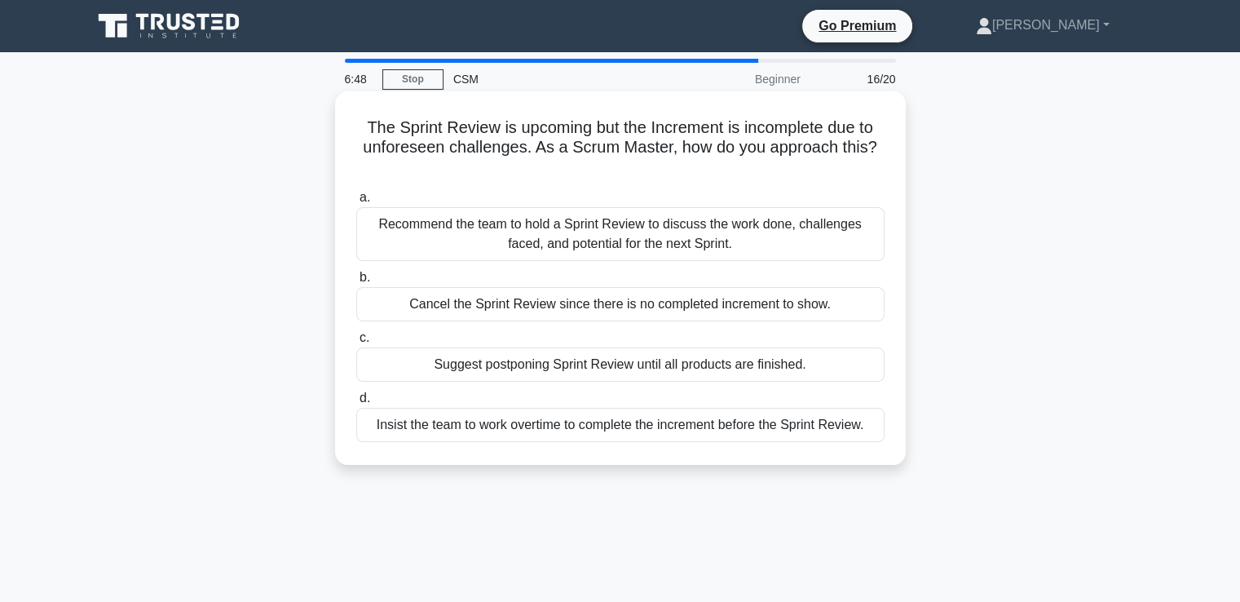
click at [571, 245] on div "Recommend the team to hold a Sprint Review to discuss the work done, challenges…" at bounding box center [620, 234] width 528 height 54
click at [356, 203] on input "a. Recommend the team to hold a Sprint Review to discuss the work done, challen…" at bounding box center [356, 197] width 0 height 11
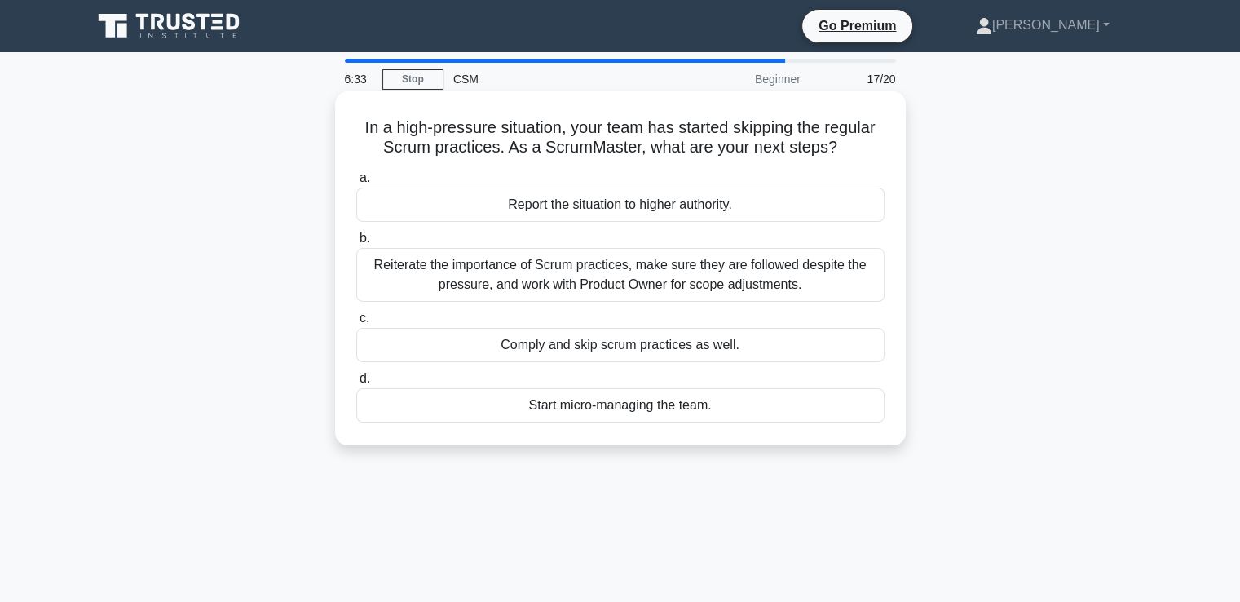
click at [587, 288] on div "Reiterate the importance of Scrum practices, make sure they are followed despit…" at bounding box center [620, 275] width 528 height 54
click at [356, 244] on input "b. Reiterate the importance of Scrum practices, make sure they are followed des…" at bounding box center [356, 238] width 0 height 11
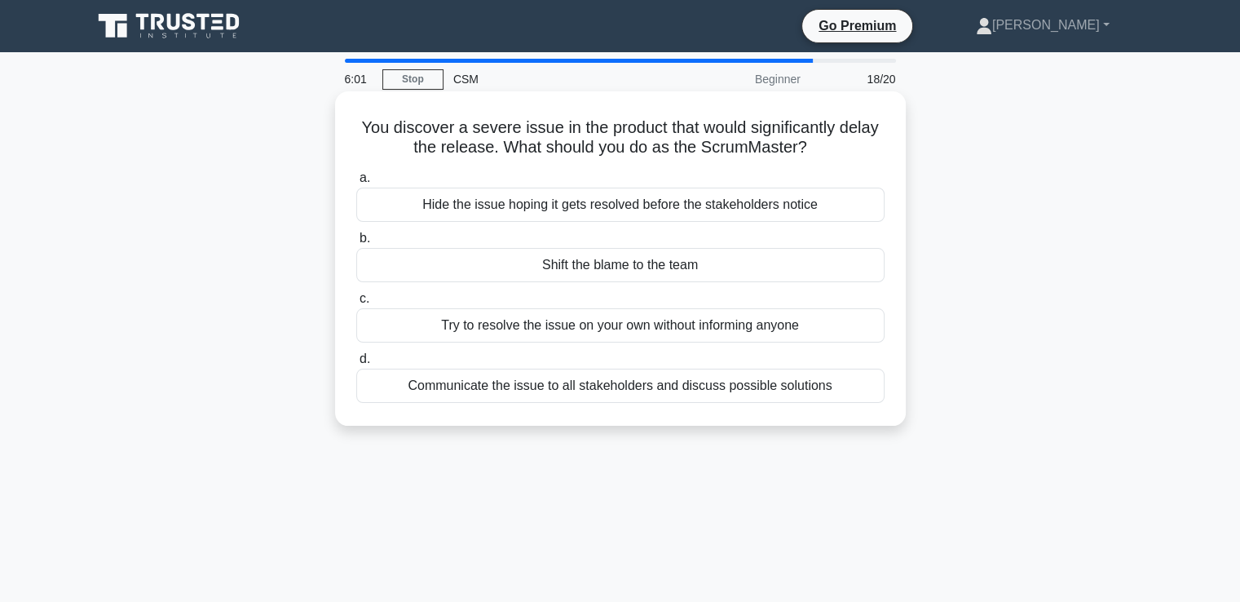
click at [535, 392] on div "Communicate the issue to all stakeholders and discuss possible solutions" at bounding box center [620, 386] width 528 height 34
click at [356, 364] on input "d. Communicate the issue to all stakeholders and discuss possible solutions" at bounding box center [356, 359] width 0 height 11
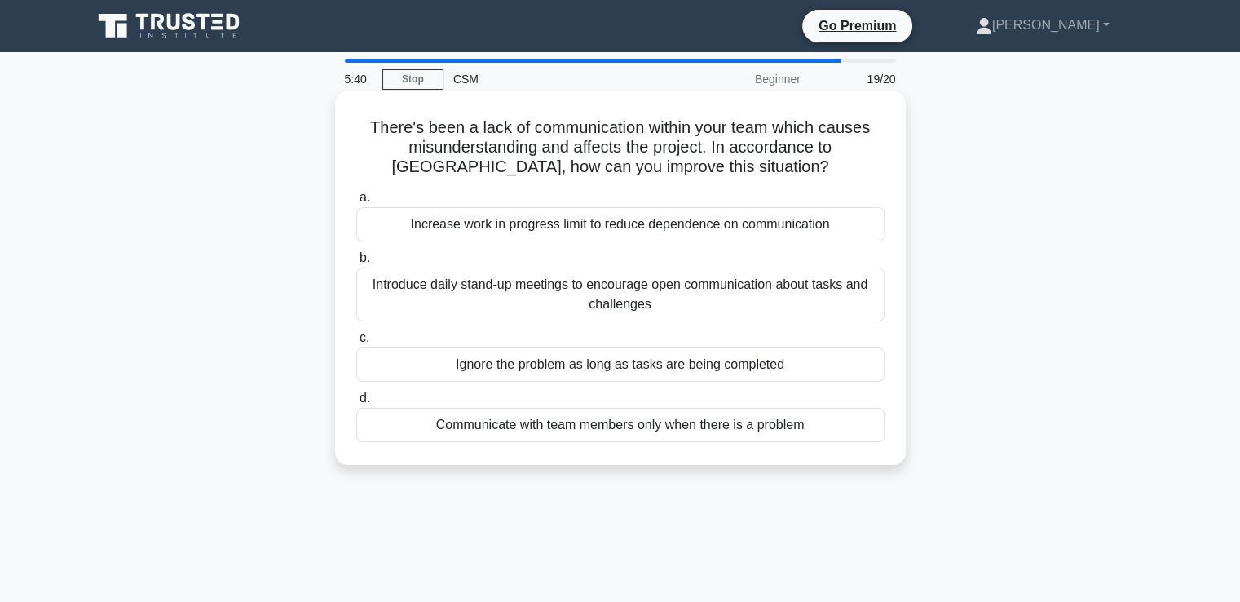
click at [634, 301] on div "Introduce daily stand-up meetings to encourage open communication about tasks a…" at bounding box center [620, 294] width 528 height 54
click at [356, 263] on input "b. Introduce daily stand-up meetings to encourage open communication about task…" at bounding box center [356, 258] width 0 height 11
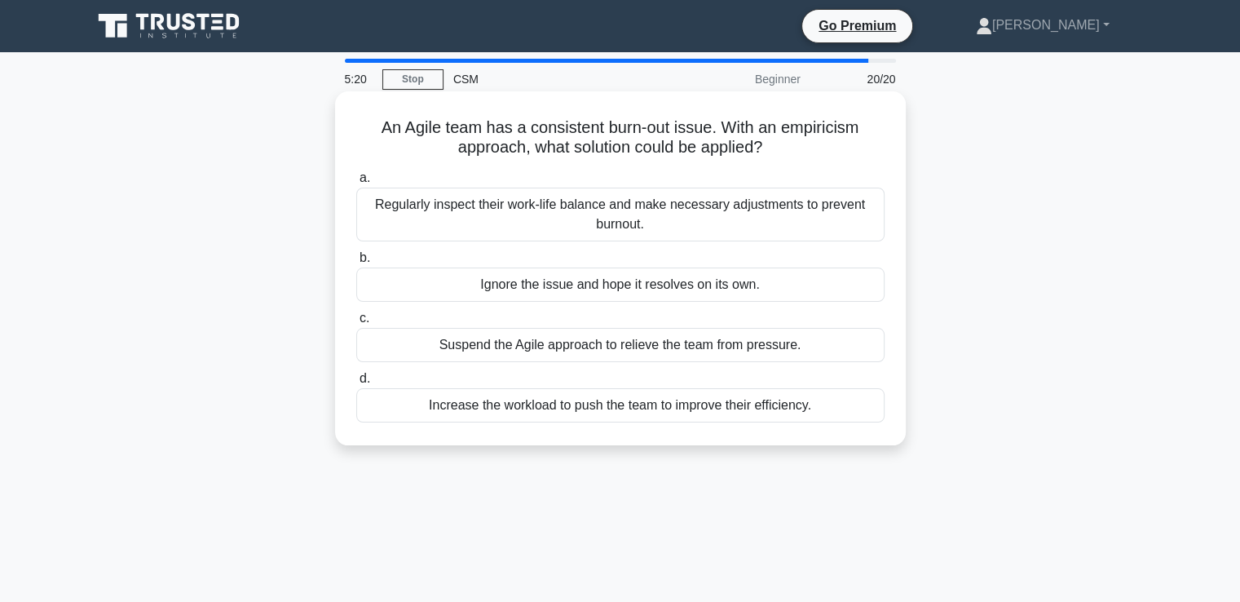
click at [723, 229] on div "Regularly inspect their work-life balance and make necessary adjustments to pre…" at bounding box center [620, 215] width 528 height 54
click at [356, 183] on input "a. Regularly inspect their work-life balance and make necessary adjustments to …" at bounding box center [356, 178] width 0 height 11
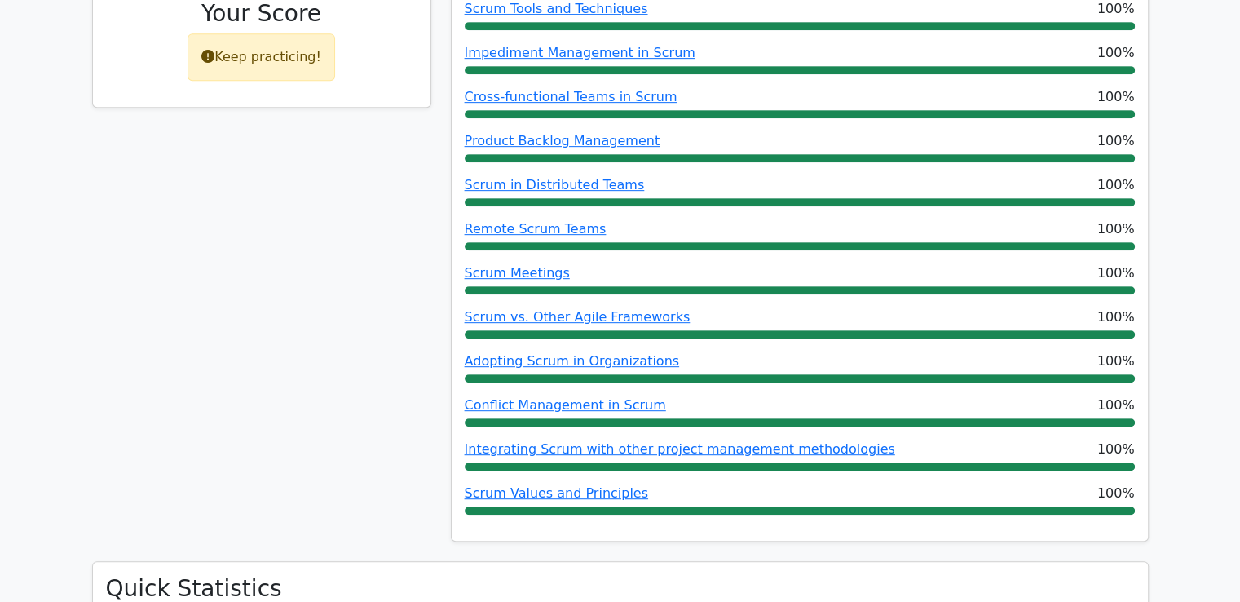
scroll to position [258, 0]
